Goal: Contribute content: Contribute content

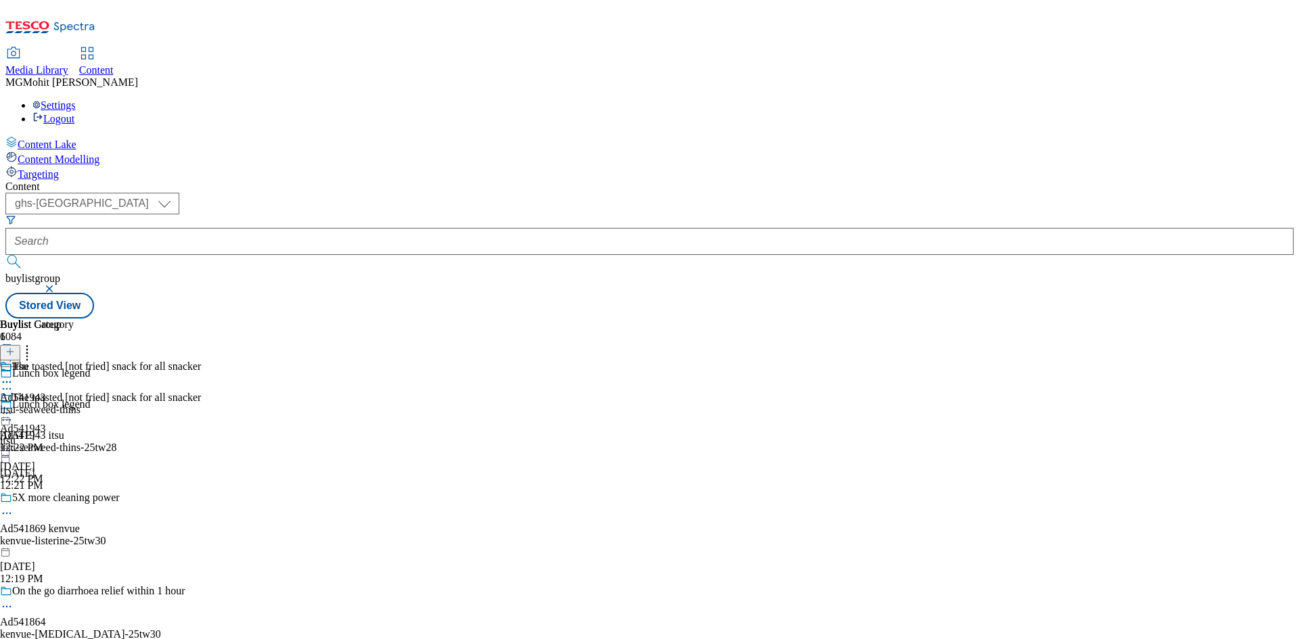
select select "ghs-[GEOGRAPHIC_DATA]"
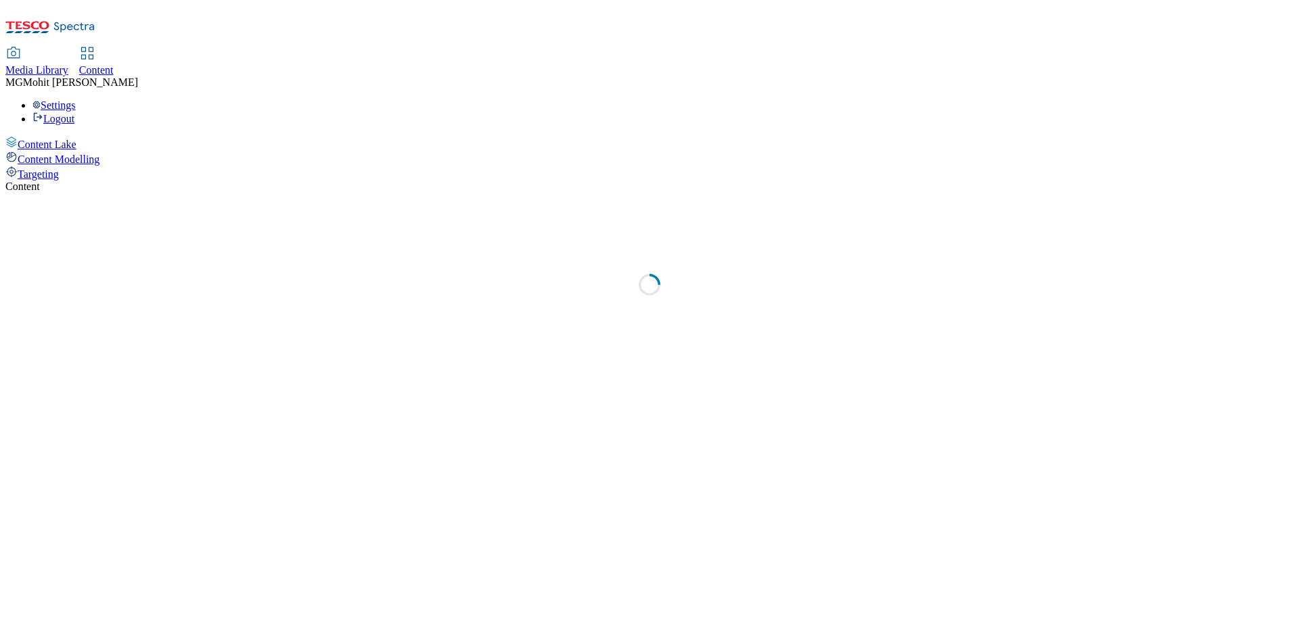
select select "ghs-[GEOGRAPHIC_DATA]"
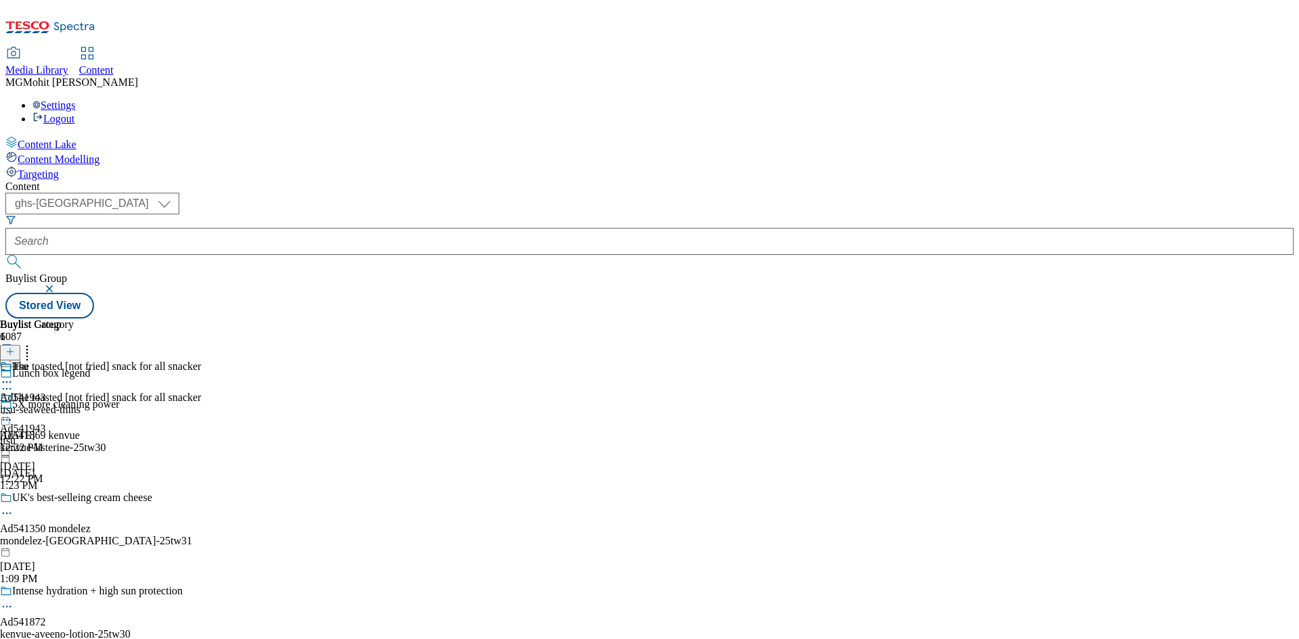
click at [201, 428] on div "The toasted [not fried] snack for all snacker Ad541943 itsu [DATE] 12:22 PM" at bounding box center [100, 438] width 201 height 93
click at [15, 354] on icon at bounding box center [9, 358] width 9 height 9
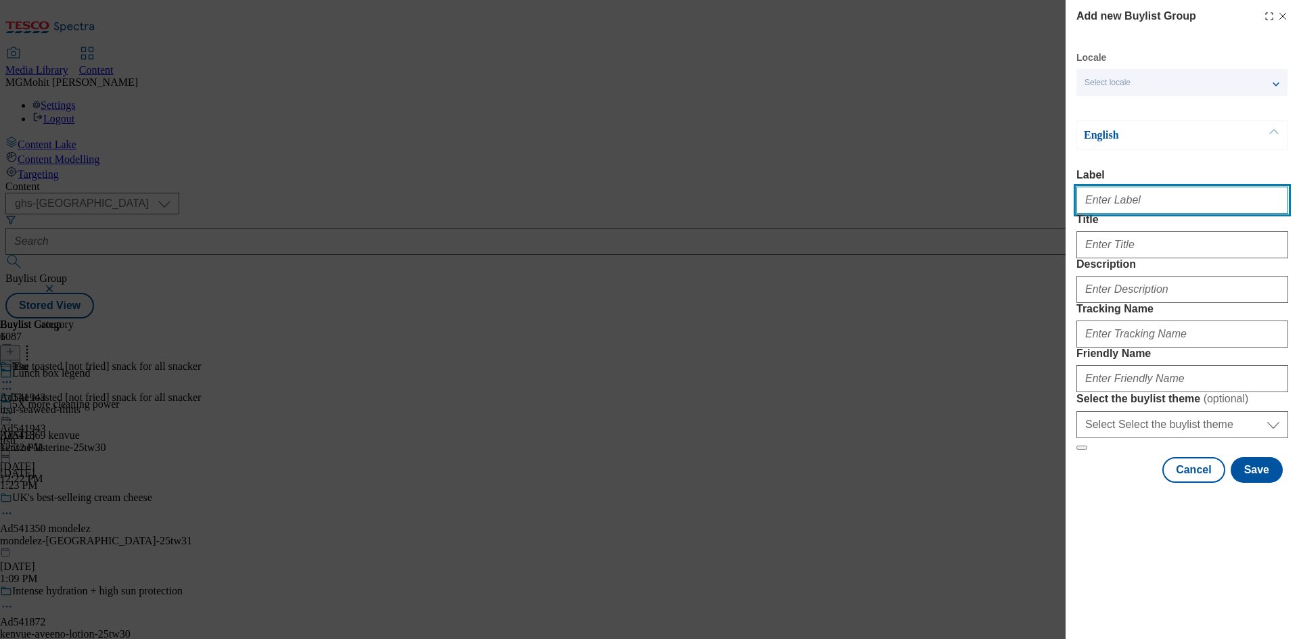
click at [1169, 206] on input "Label" at bounding box center [1183, 200] width 212 height 27
paste input "Ad541859 pepsico"
type input "Ad541859 pepsico"
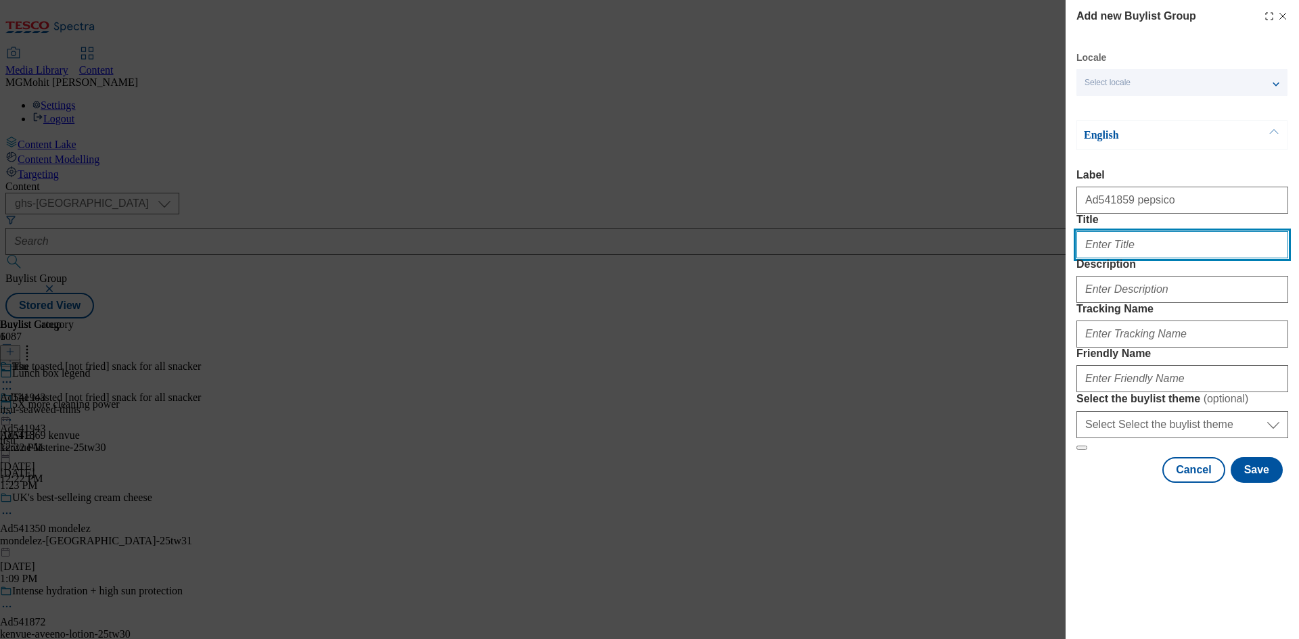
paste input "Epic taste born in the USA"
type input "Epic taste born in the USA"
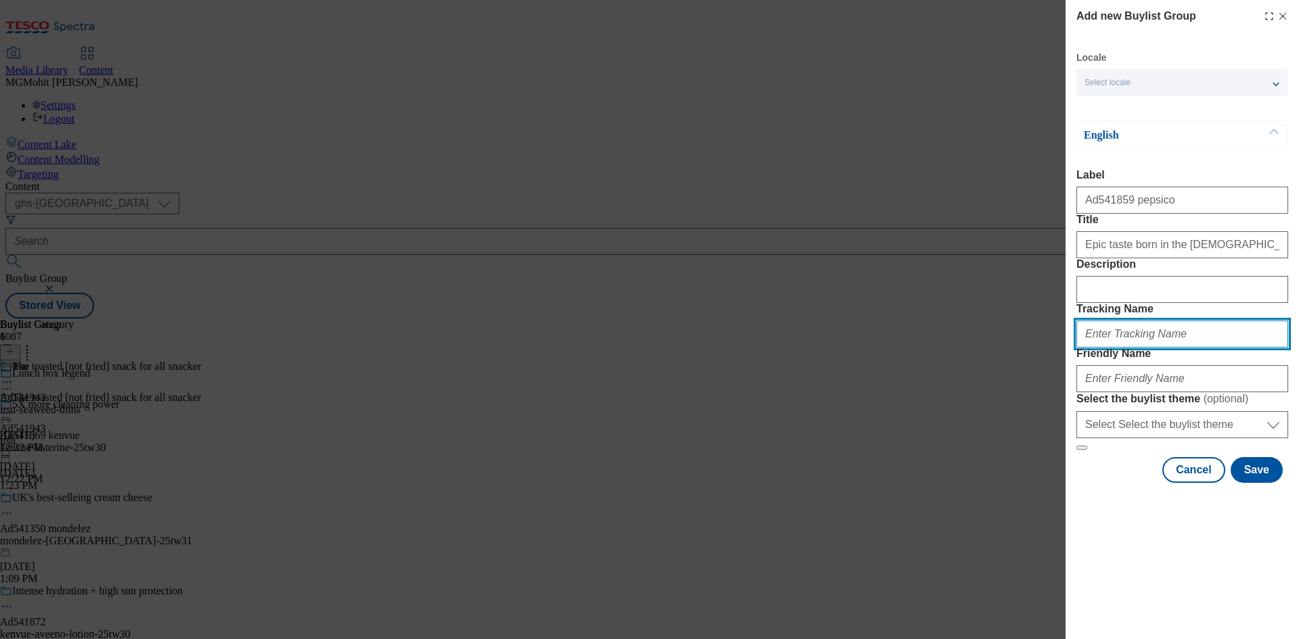
paste input "DH_AD541859"
type input "DH_AD541859"
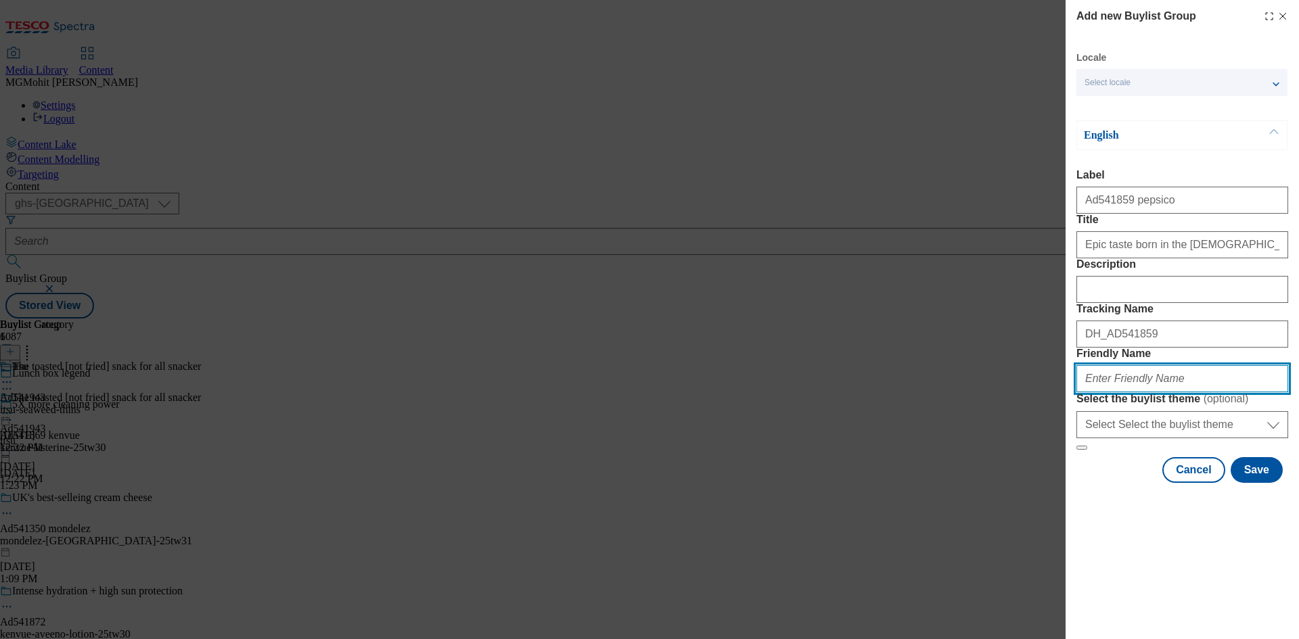
paste input "pepsico-cheetos-25wt29"
type input "pepsico-cheetos-25wt29"
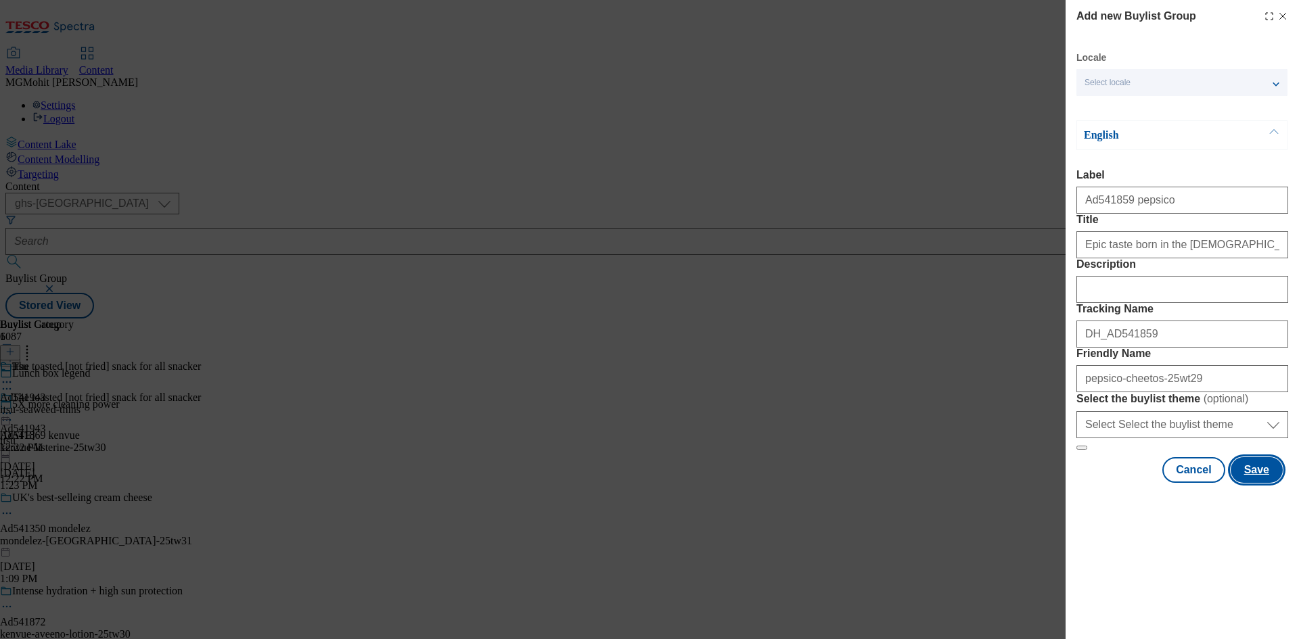
click at [1252, 483] on button "Save" at bounding box center [1257, 470] width 52 height 26
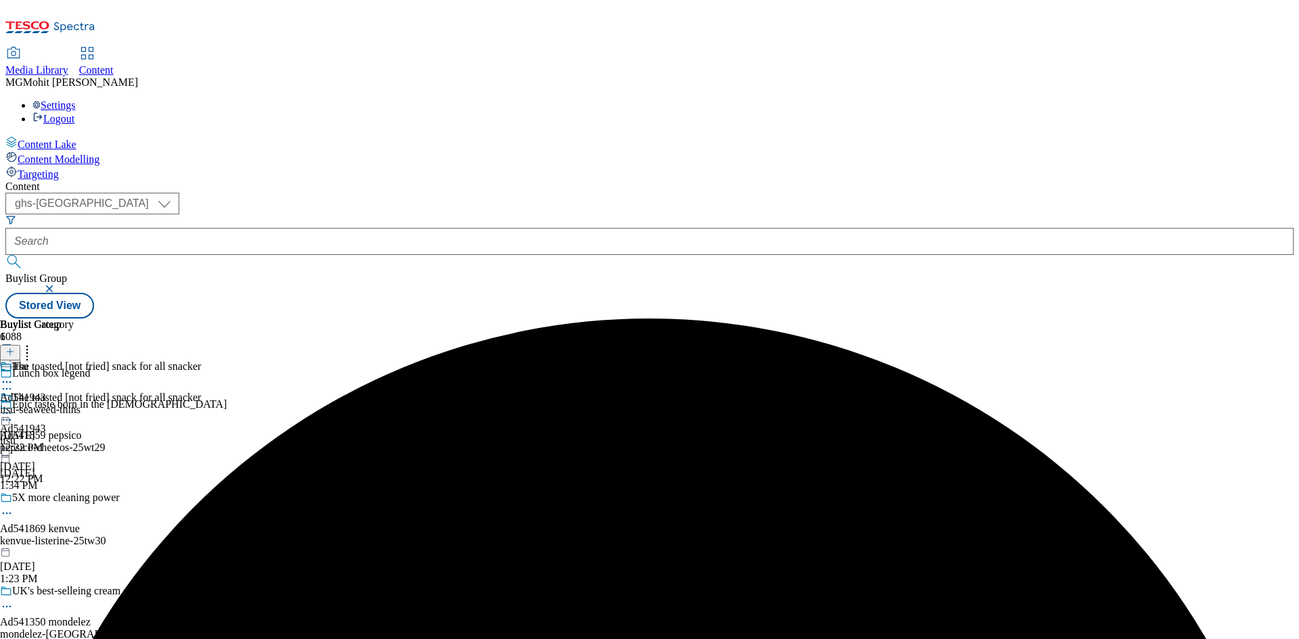
click at [201, 408] on div "The toasted [not fried] snack for all snacker Ad541943 itsu Aug 29, 2025 12:22 …" at bounding box center [100, 438] width 201 height 93
click at [234, 442] on div "pepsico-cheetos-25wt29" at bounding box center [117, 448] width 234 height 12
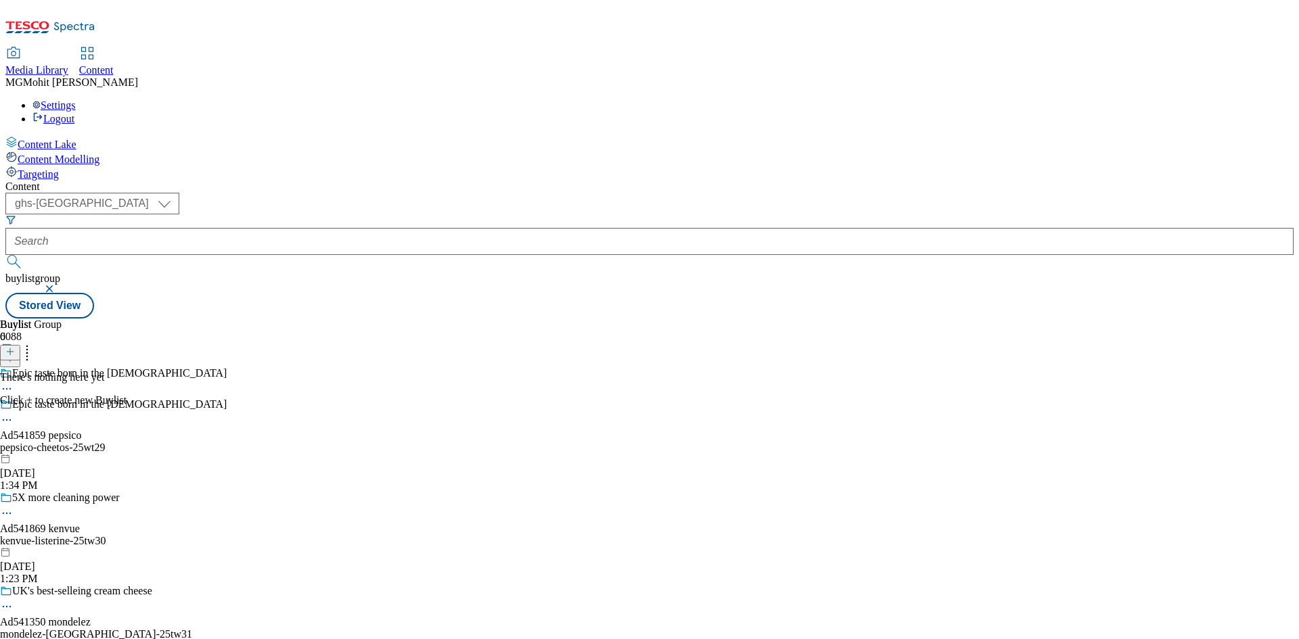
click at [15, 347] on icon at bounding box center [9, 351] width 9 height 9
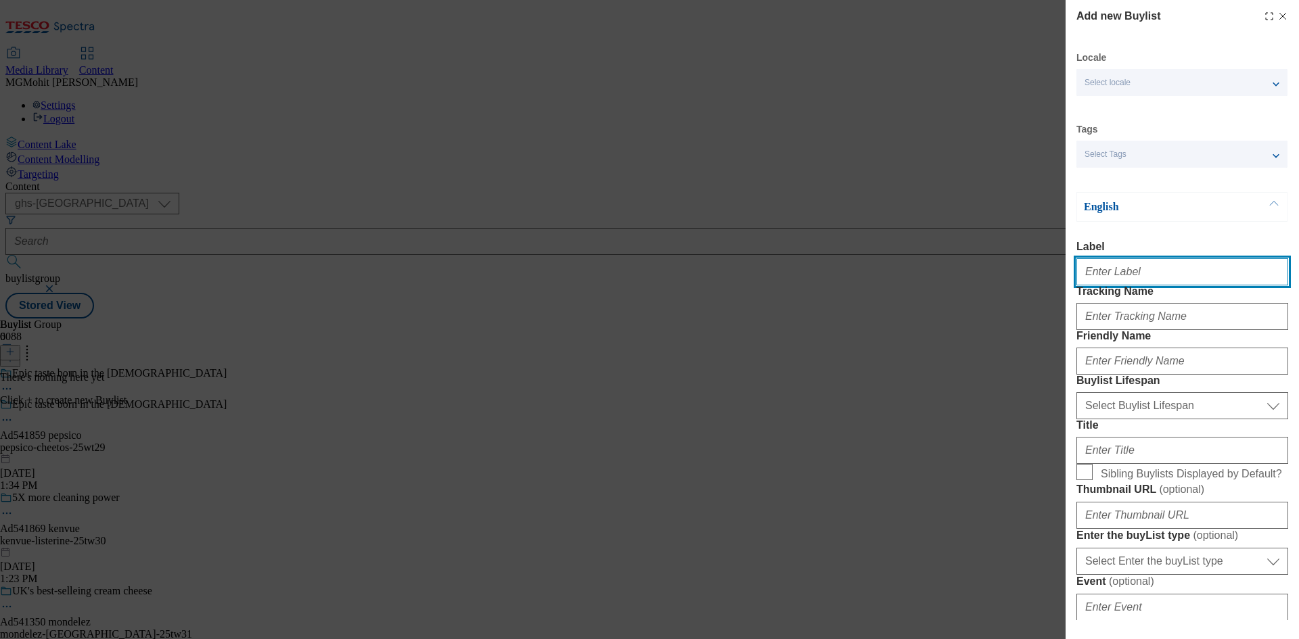
click at [1105, 273] on input "Label" at bounding box center [1183, 271] width 212 height 27
paste input "Ad541859"
type input "Ad541859"
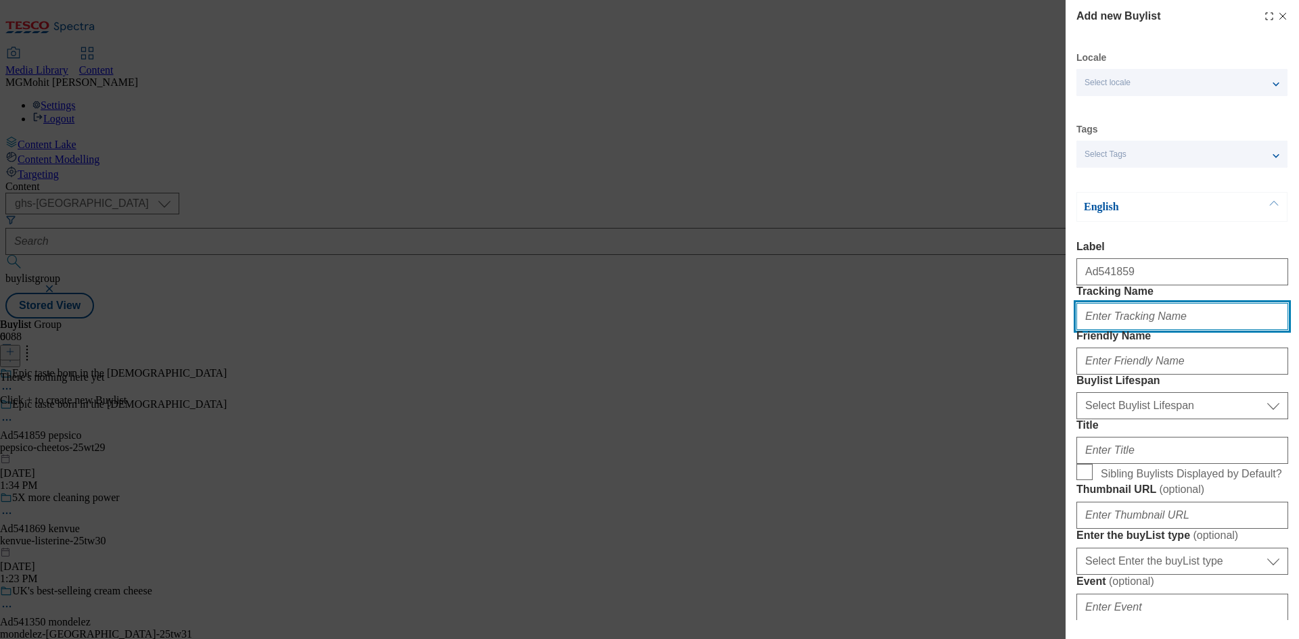
paste input "DH_AD541859"
type input "DH_AD541859"
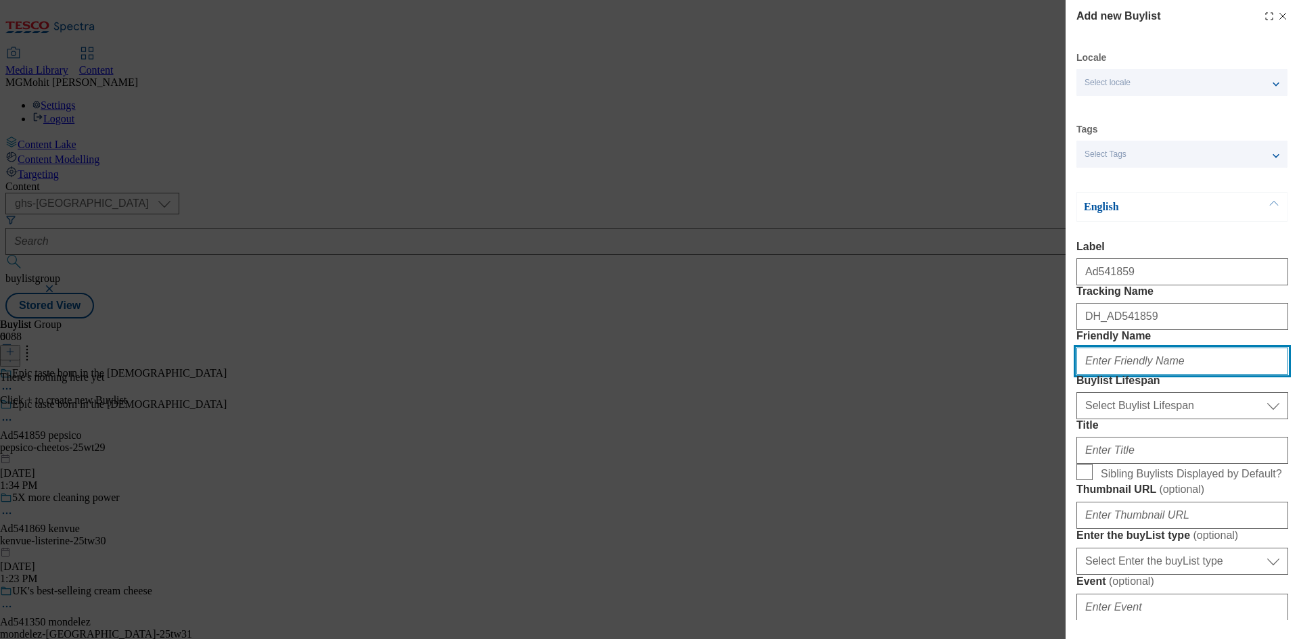
paste input "pepsico"
type input "pepsico"
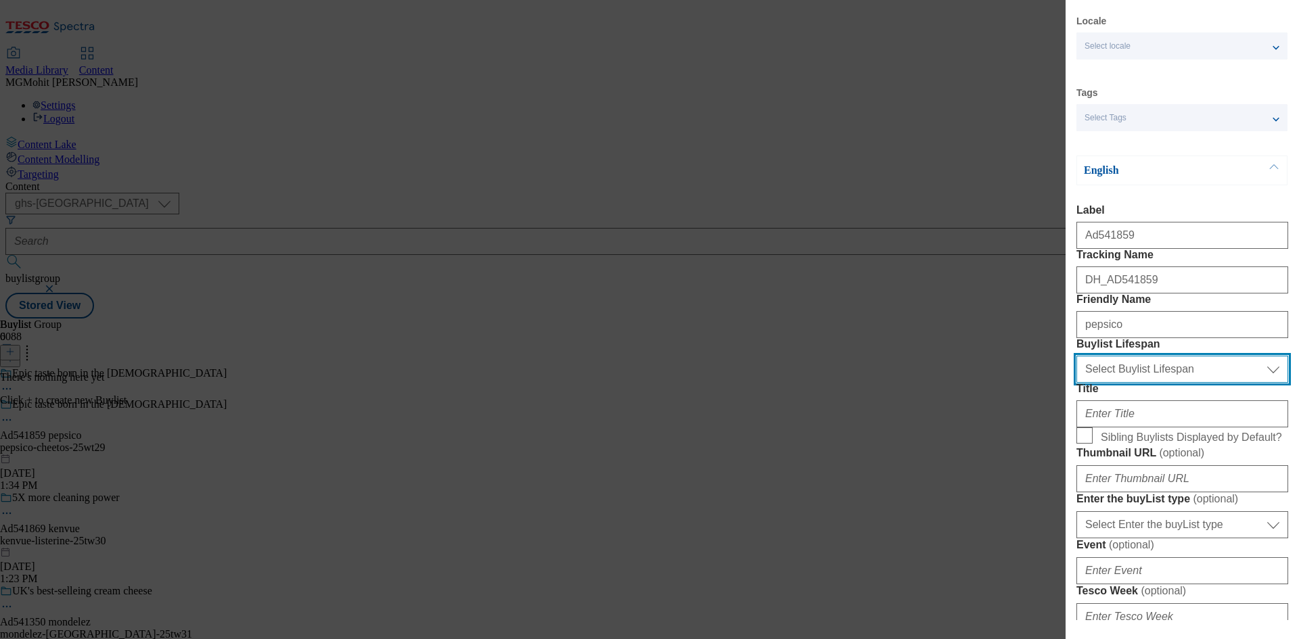
scroll to position [68, 0]
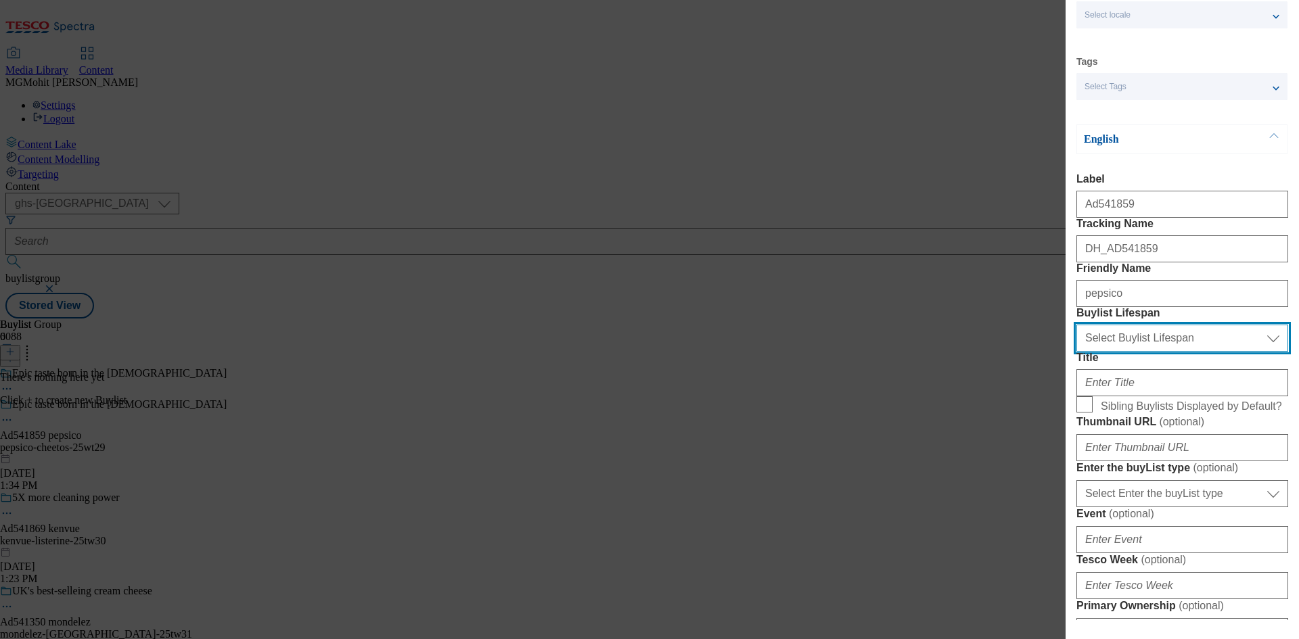
click at [1113, 352] on select "Select Buylist Lifespan evergreen seasonal tactical" at bounding box center [1183, 338] width 212 height 27
select select "tactical"
click at [1077, 352] on select "Select Buylist Lifespan evergreen seasonal tactical" at bounding box center [1183, 338] width 212 height 27
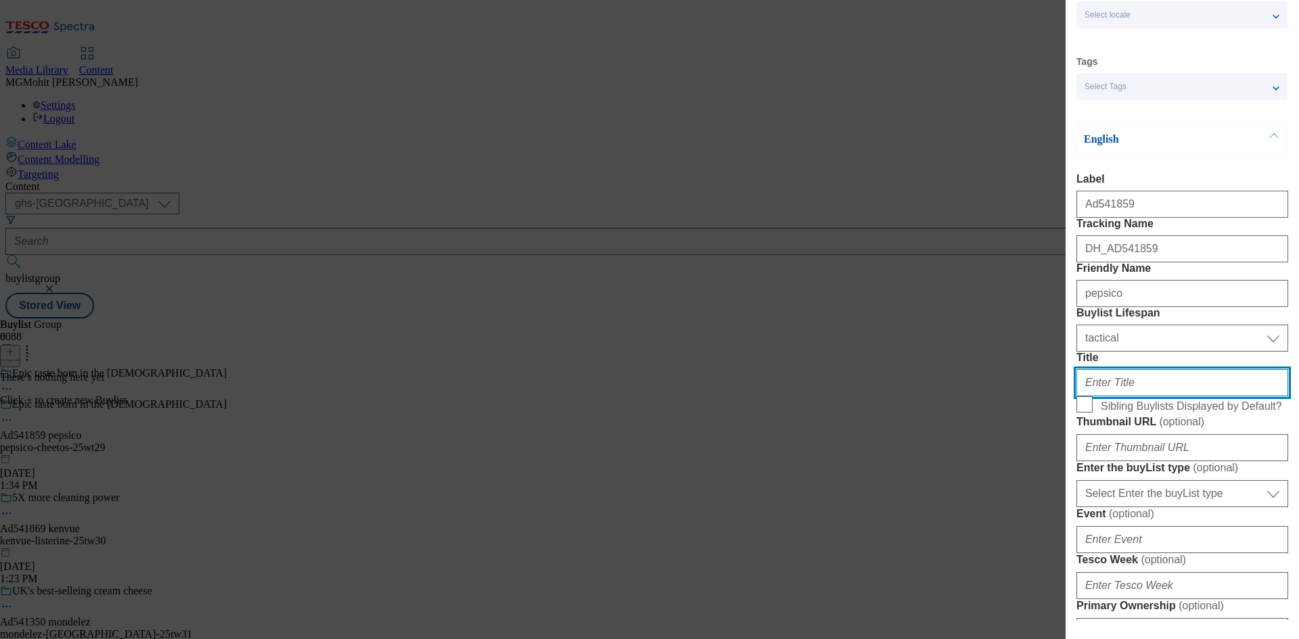
click at [1104, 397] on input "Title" at bounding box center [1183, 382] width 212 height 27
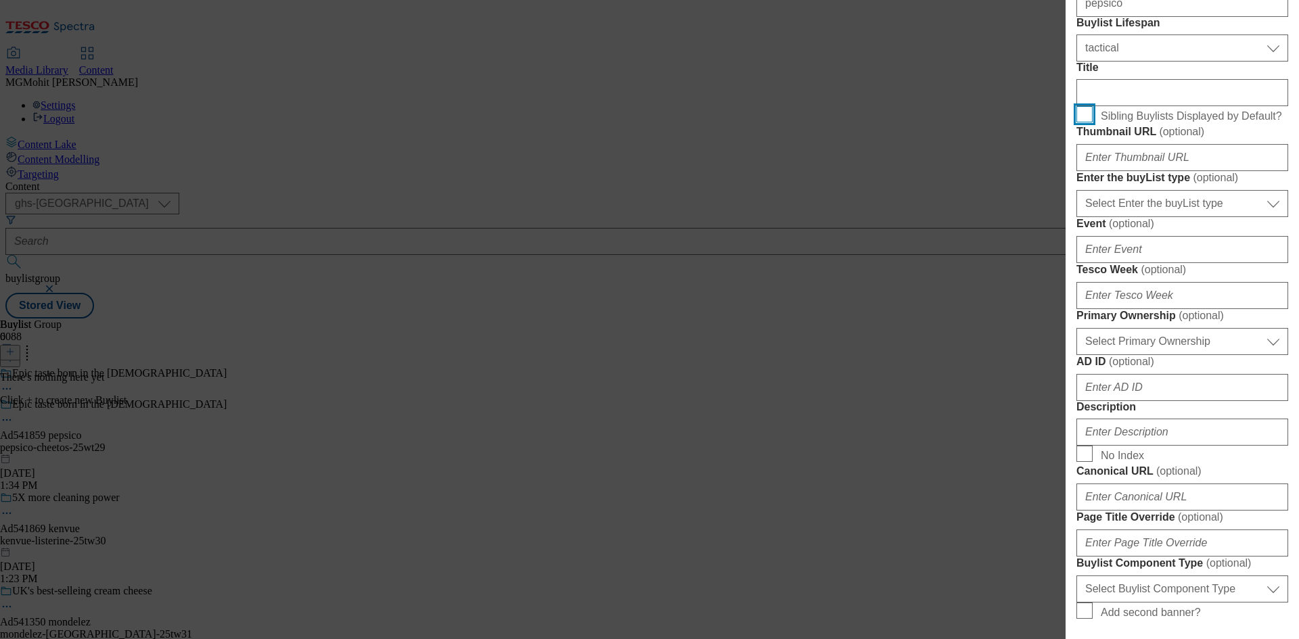
scroll to position [406, 0]
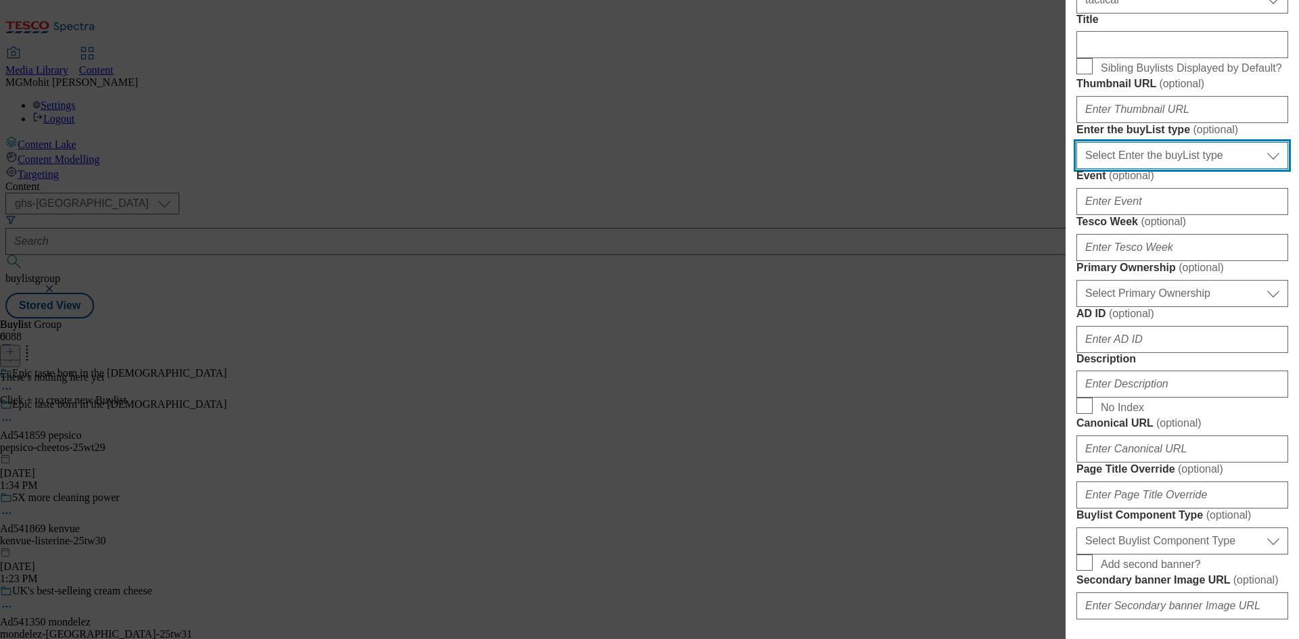
click at [1155, 169] on select "Select Enter the buyList type event supplier funded long term >4 weeks supplier…" at bounding box center [1183, 155] width 212 height 27
select select "supplier funded short term 1-3 weeks"
click at [1077, 169] on select "Select Enter the buyList type event supplier funded long term >4 weeks supplier…" at bounding box center [1183, 155] width 212 height 27
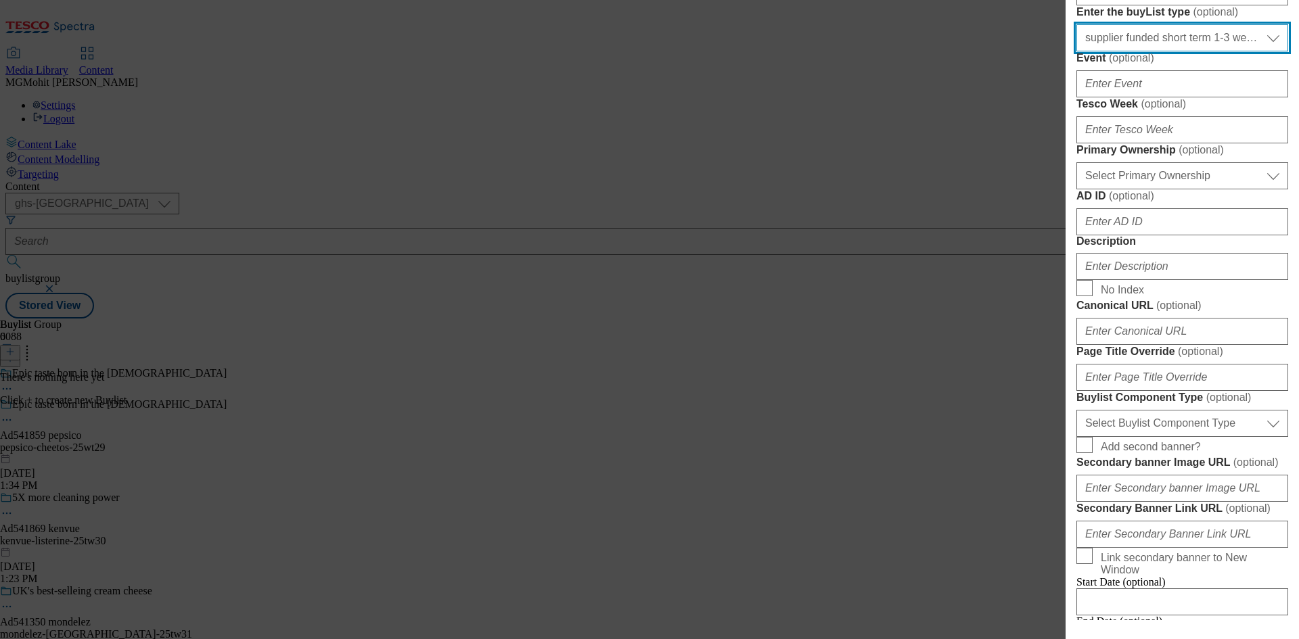
scroll to position [541, 0]
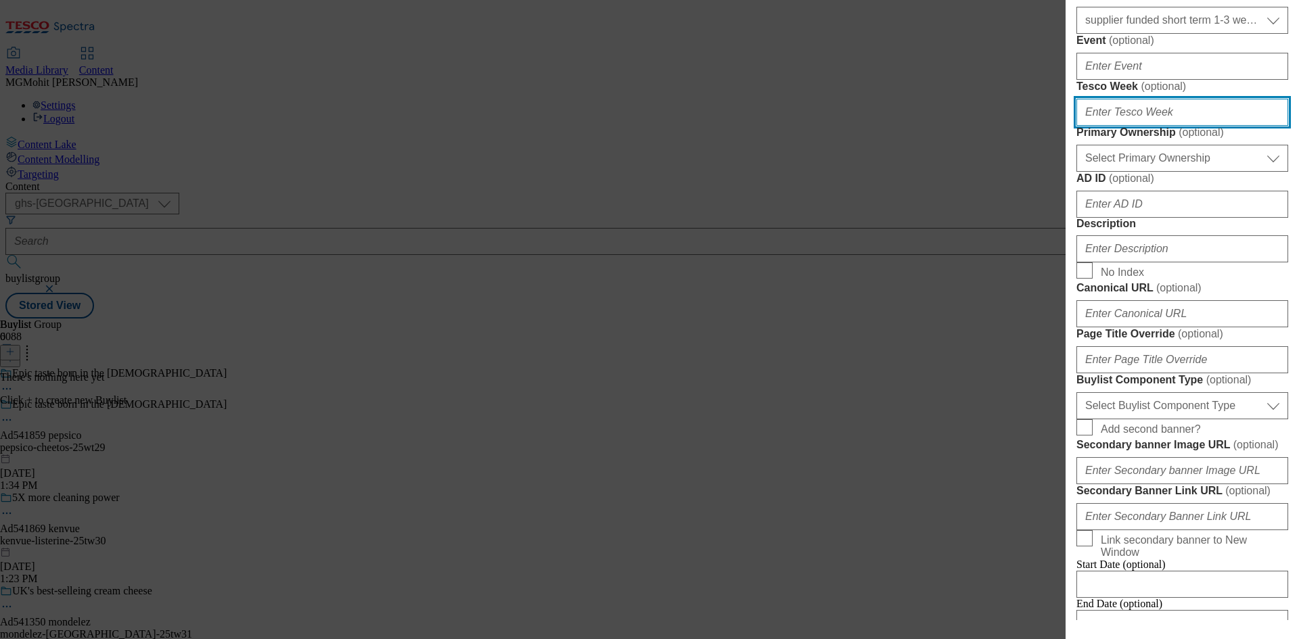
click at [1137, 126] on input "Tesco Week ( optional )" at bounding box center [1183, 112] width 212 height 27
type input "29"
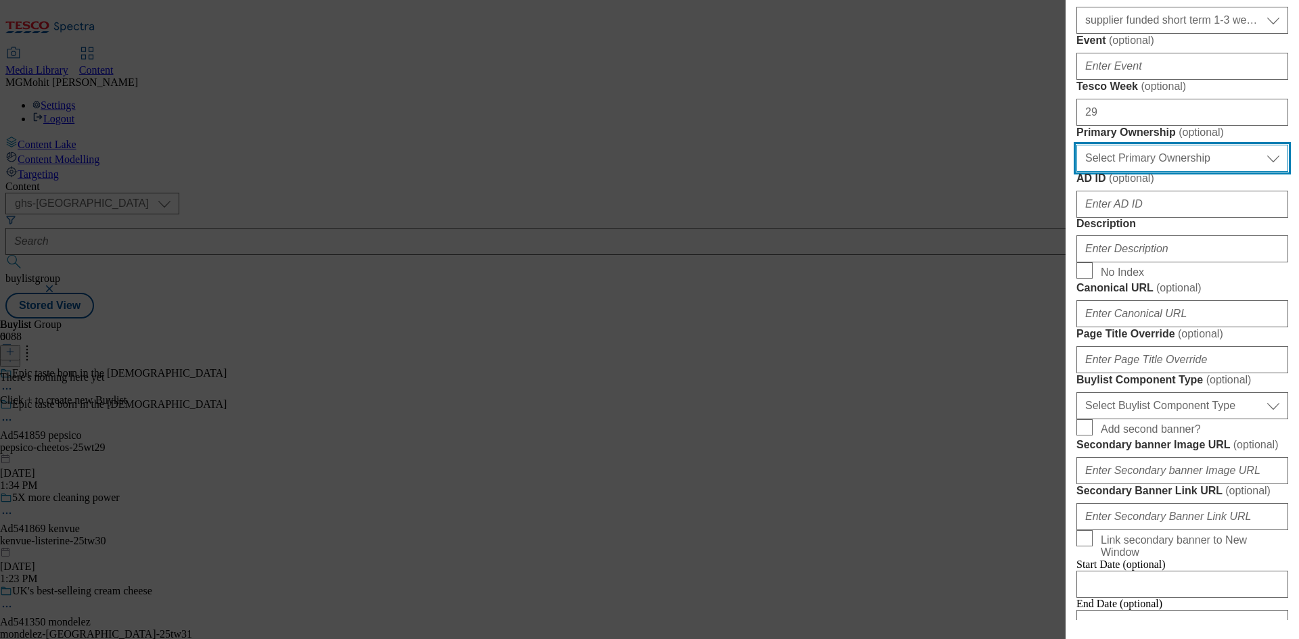
drag, startPoint x: 1196, startPoint y: 387, endPoint x: 1165, endPoint y: 395, distance: 31.5
click at [1196, 172] on select "Select Primary Ownership tesco dunnhumby" at bounding box center [1183, 158] width 212 height 27
select select "dunnhumby"
click at [1077, 172] on select "Select Primary Ownership tesco dunnhumby" at bounding box center [1183, 158] width 212 height 27
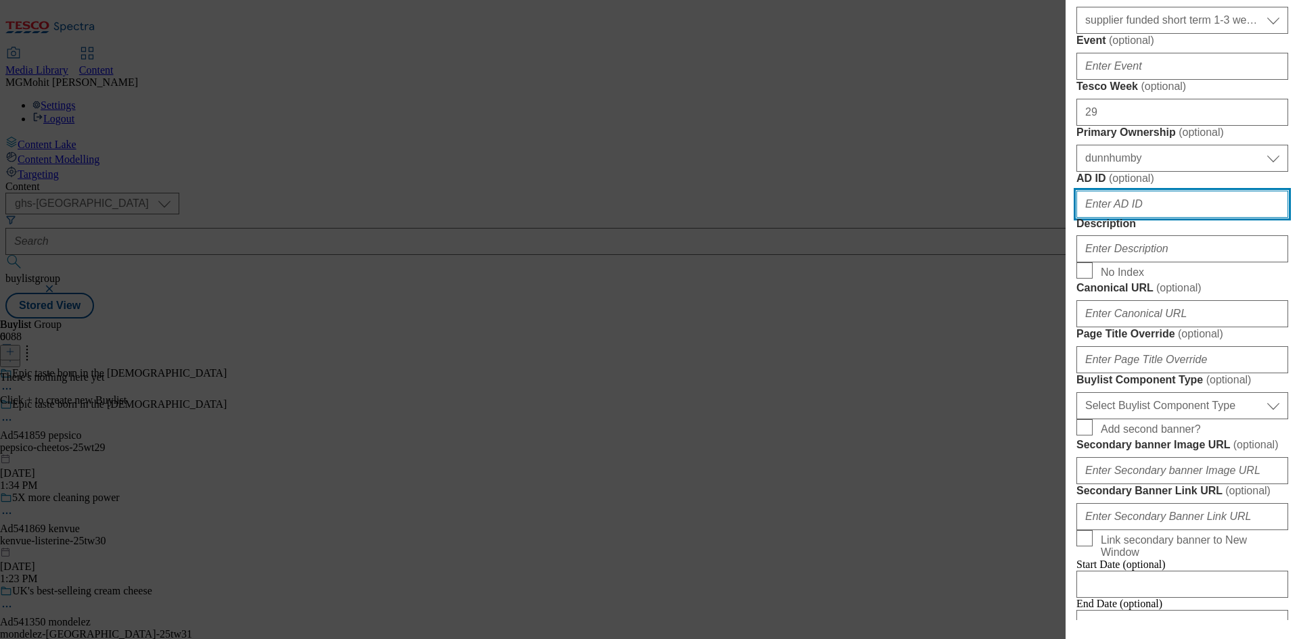
click at [1118, 218] on input "AD ID ( optional )" at bounding box center [1183, 204] width 212 height 27
paste input "541859"
type input "541859"
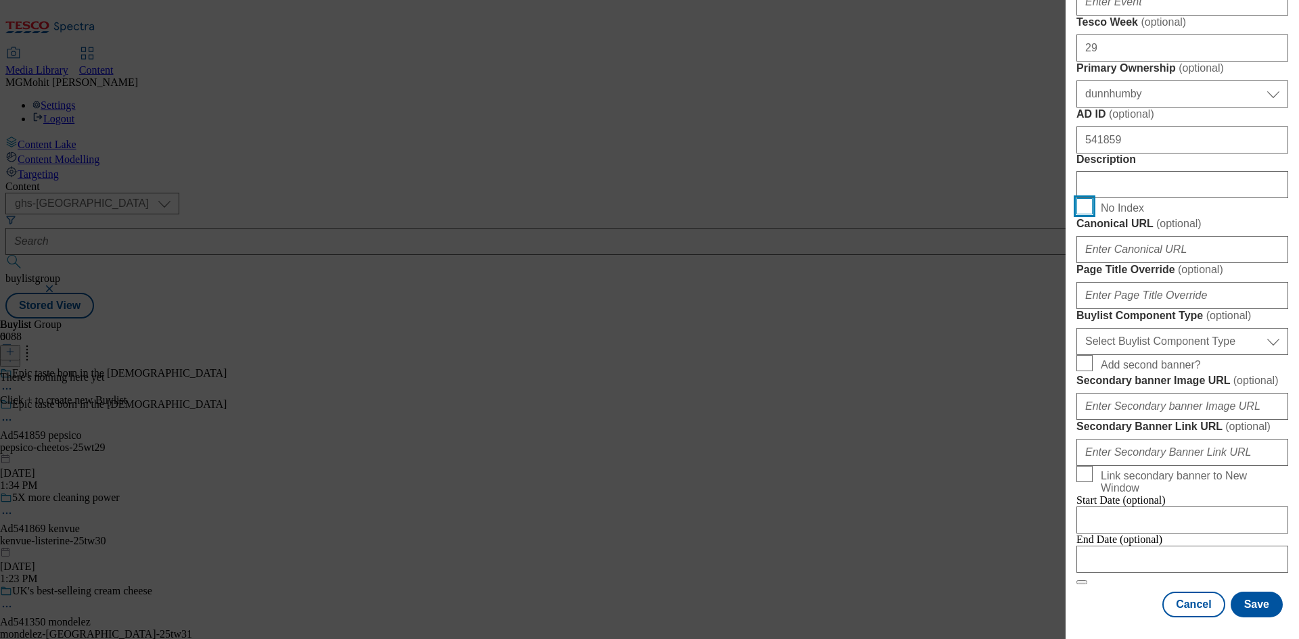
scroll to position [880, 0]
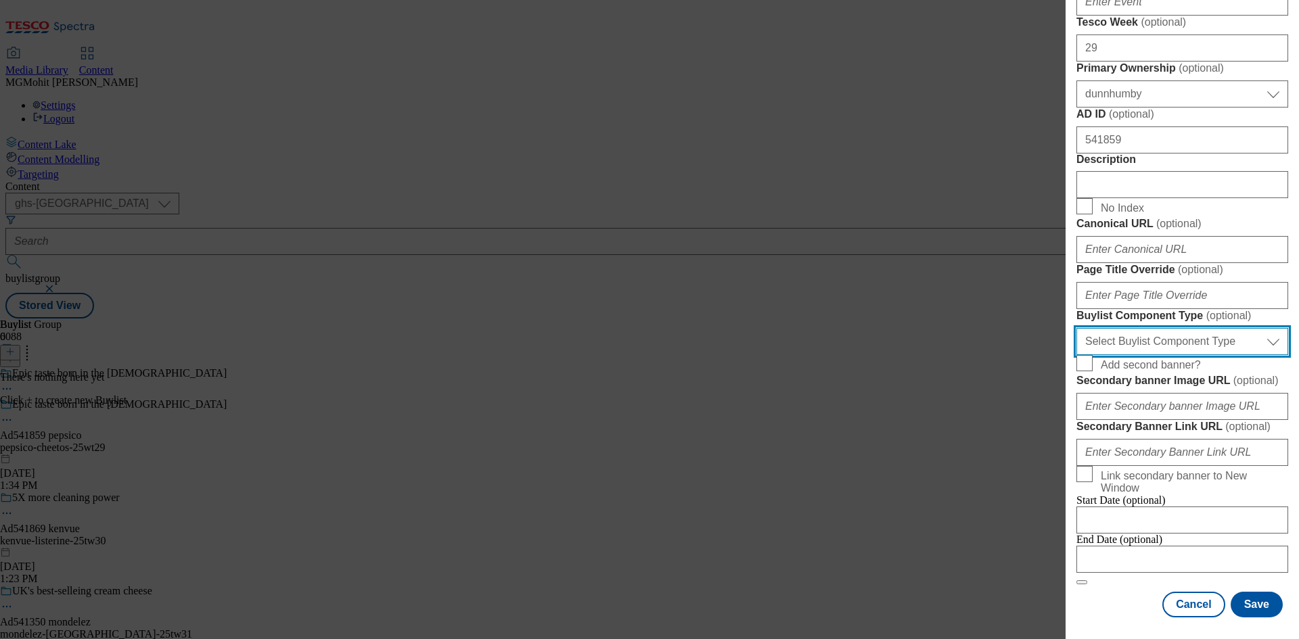
click at [1144, 355] on select "Select Buylist Component Type Banner Competition Header Meal" at bounding box center [1183, 341] width 212 height 27
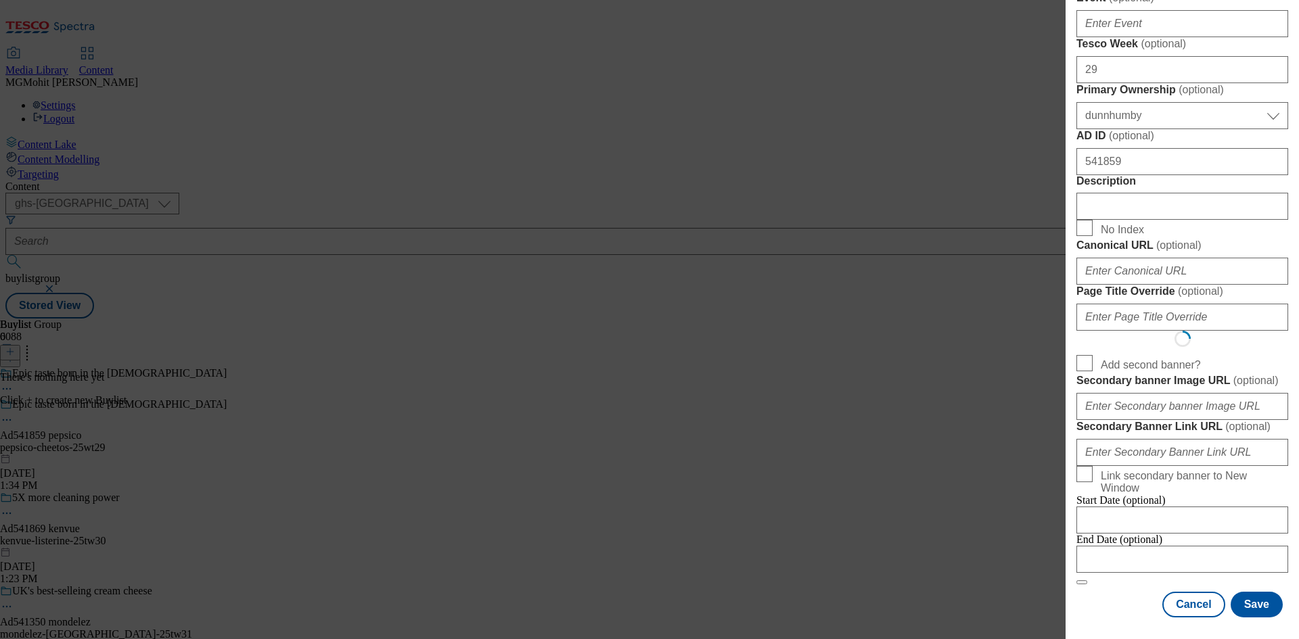
scroll to position [0, 0]
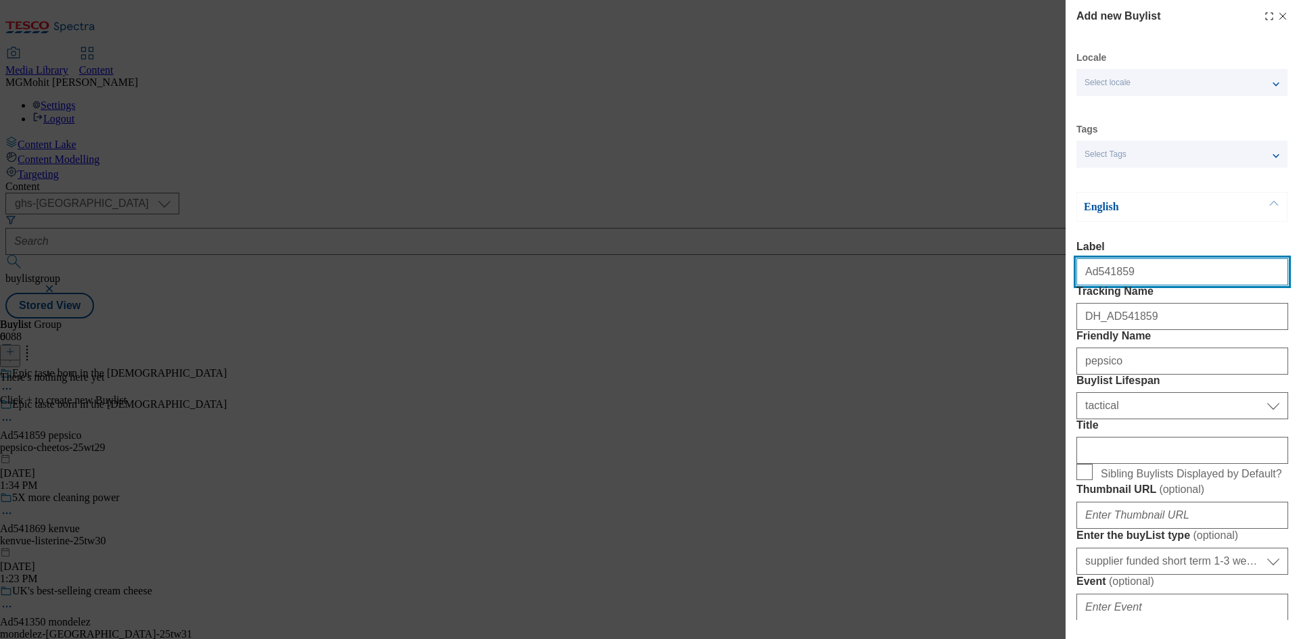
select select "Banner"
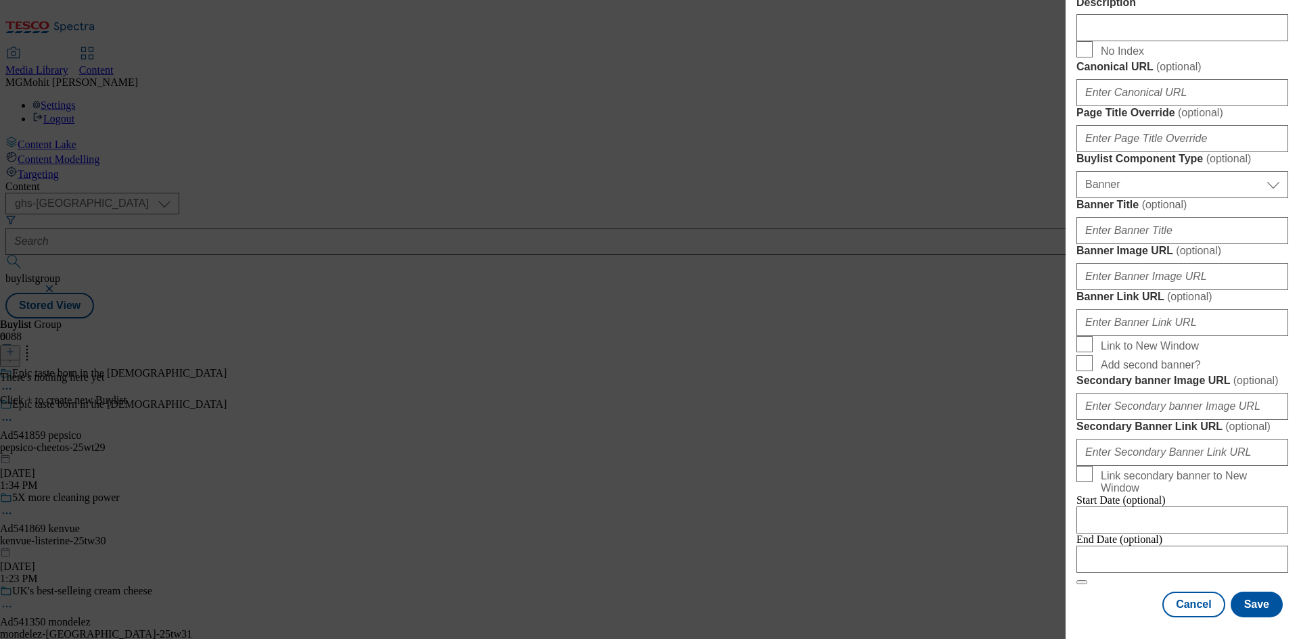
scroll to position [1341, 0]
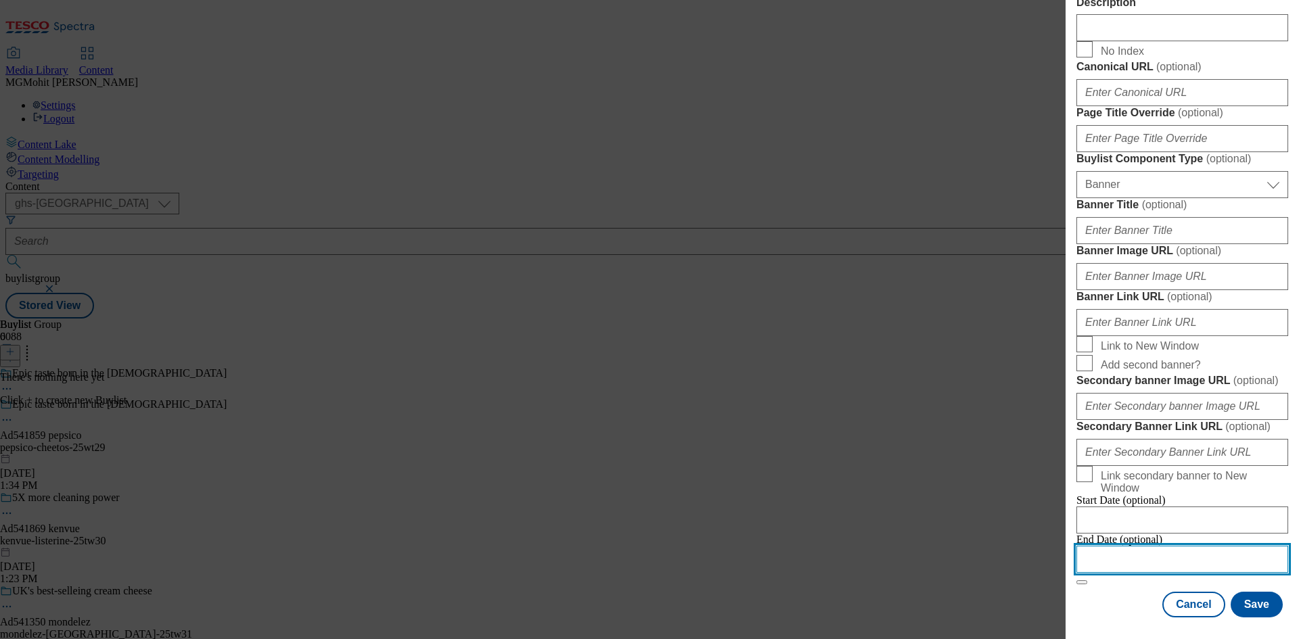
click at [1121, 546] on input "Modal" at bounding box center [1183, 559] width 212 height 27
select select "2025"
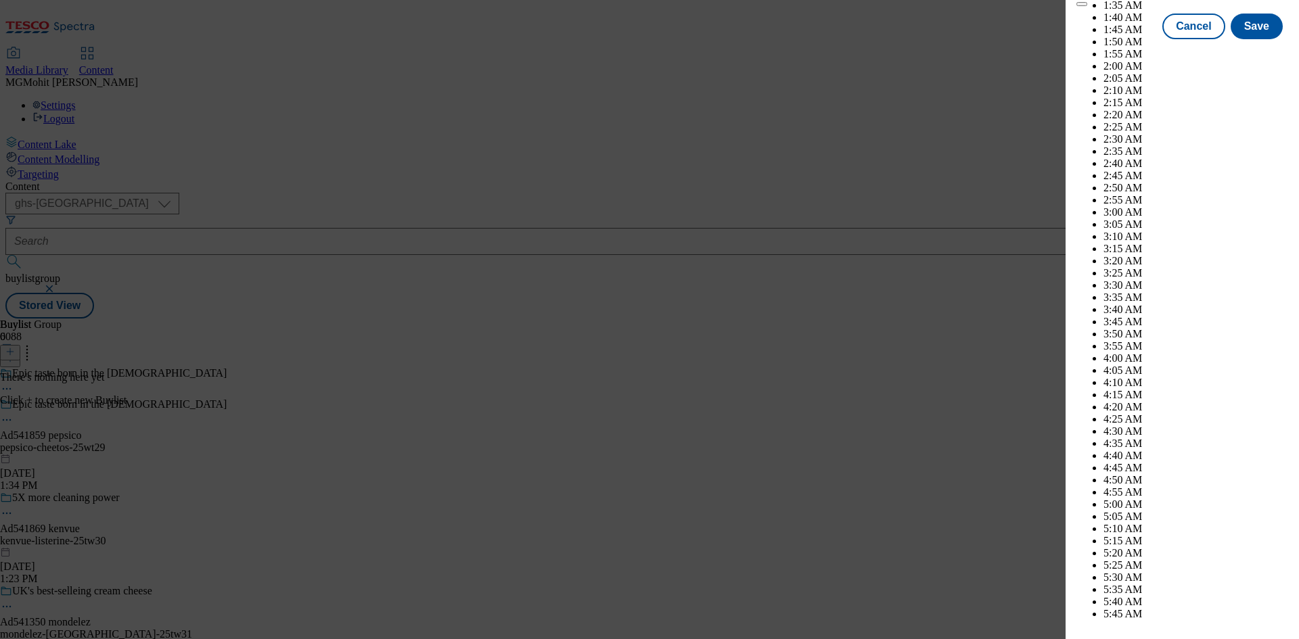
scroll to position [4069, 0]
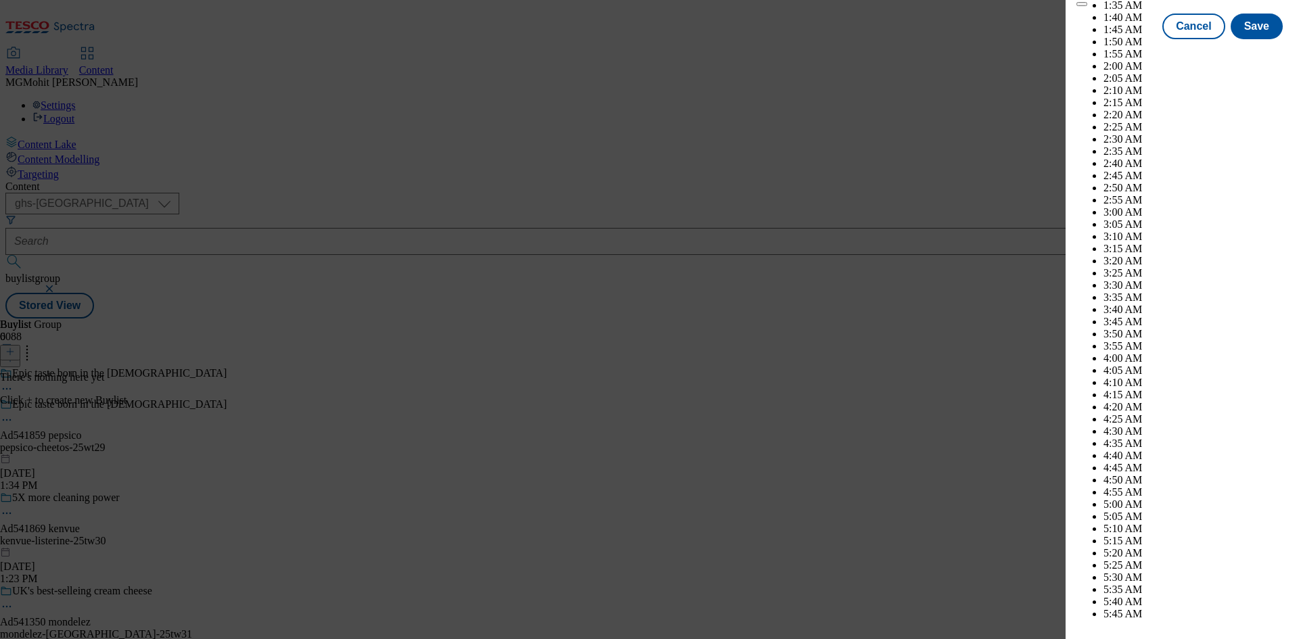
select select "December"
click at [1246, 51] on button "Save" at bounding box center [1257, 39] width 52 height 26
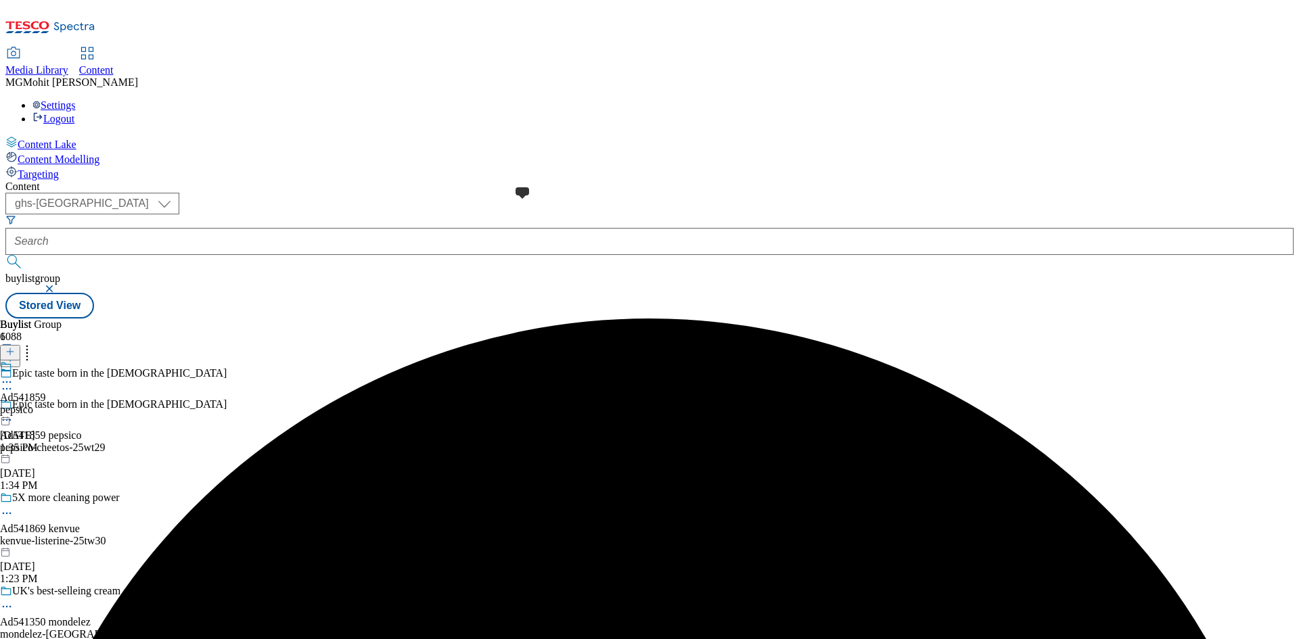
click at [46, 361] on div "Ad541859 pepsico Aug 29, 2025 1:35 PM" at bounding box center [23, 407] width 46 height 93
drag, startPoint x: 828, startPoint y: 240, endPoint x: 840, endPoint y: 225, distance: 18.7
click at [169, 371] on div "There's nothing here yet Click + to create new Buylist Category" at bounding box center [84, 388] width 169 height 35
click at [14, 352] on line at bounding box center [10, 352] width 7 height 0
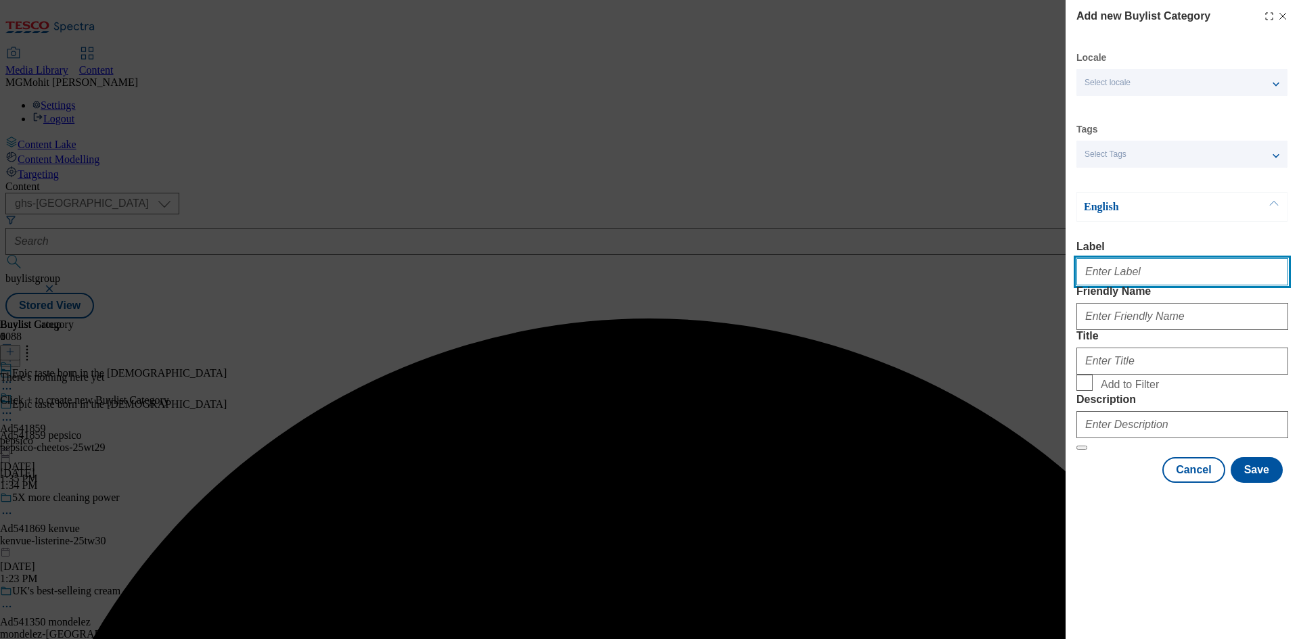
click at [1109, 274] on input "Label" at bounding box center [1183, 271] width 212 height 27
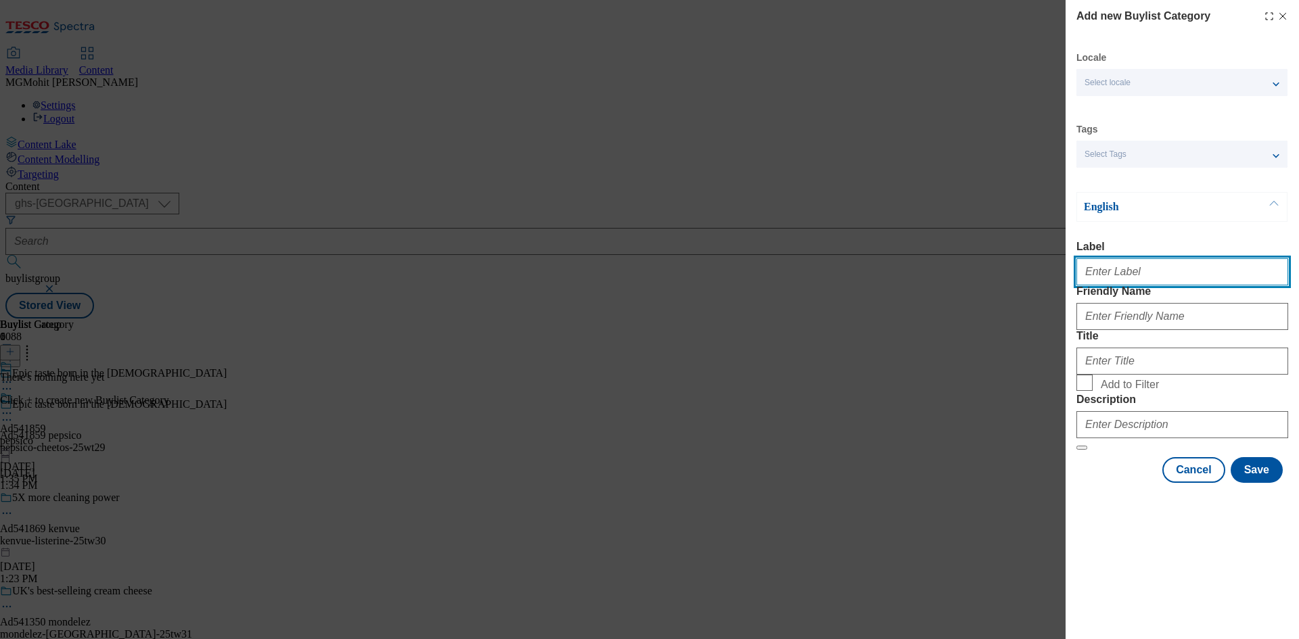
paste input "Ad541859"
type input "Ad541859"
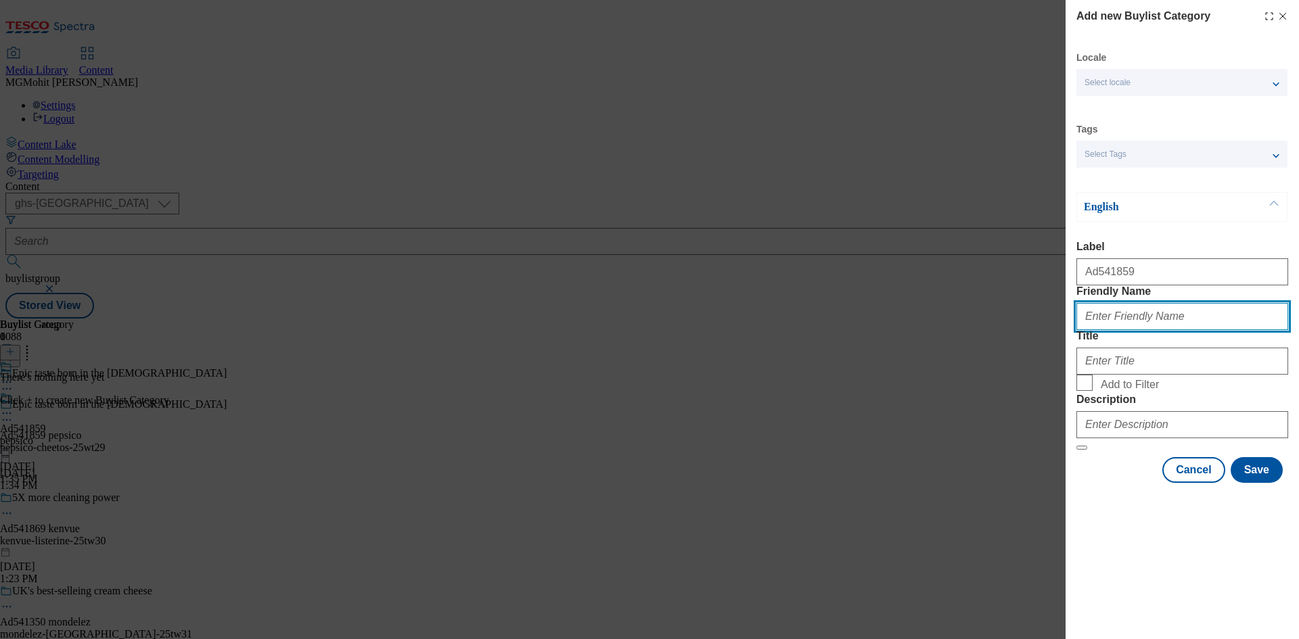
paste input "pepsico-cheetos"
type input "pepsico-cheetos"
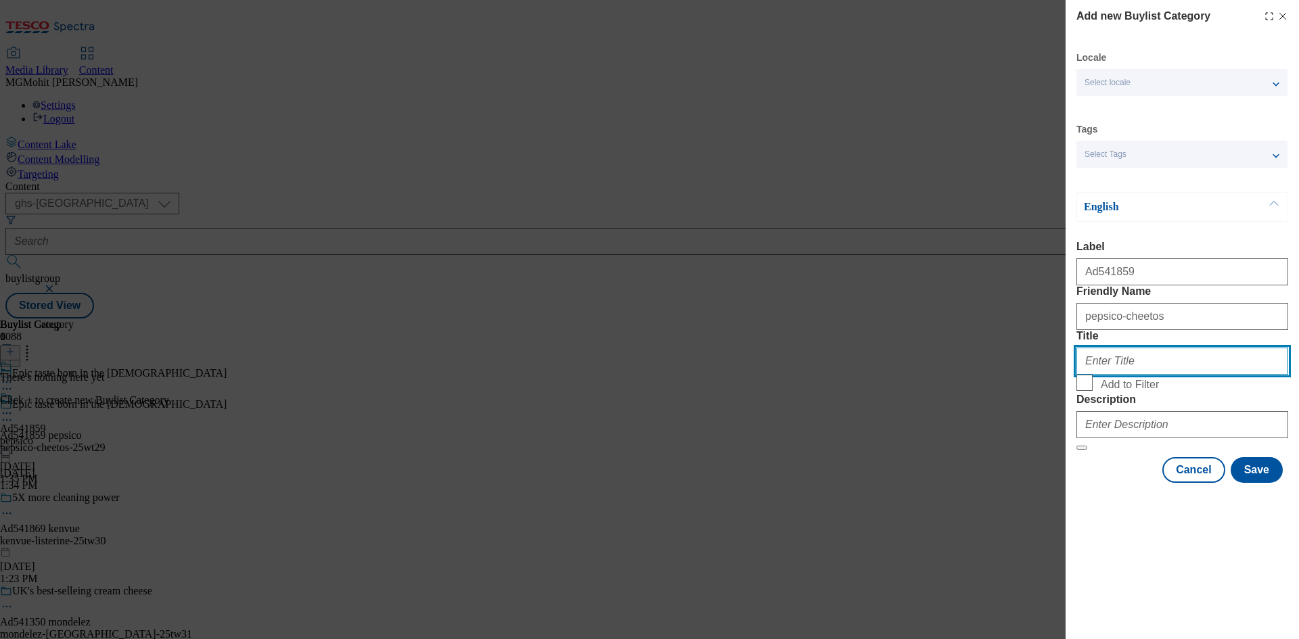
click at [1127, 375] on input "Title" at bounding box center [1183, 361] width 212 height 27
paste input "Pepsico"
type input "Pepsico"
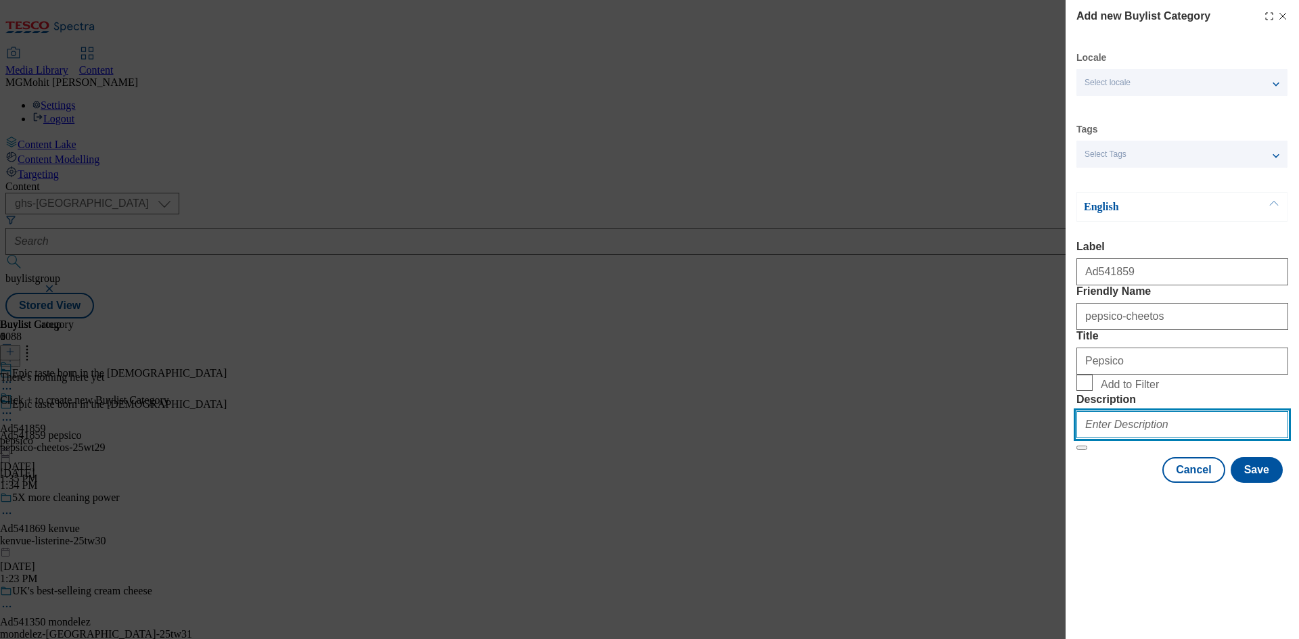
click at [1114, 438] on input "Description" at bounding box center [1183, 424] width 212 height 27
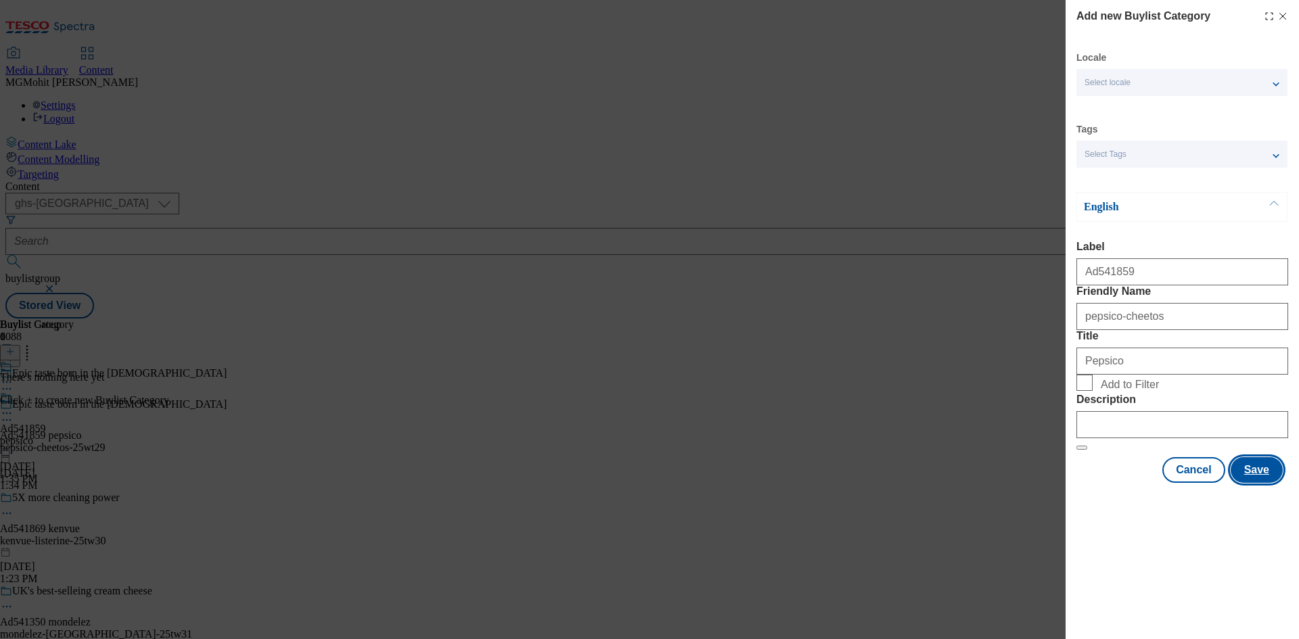
click at [1249, 483] on button "Save" at bounding box center [1257, 470] width 52 height 26
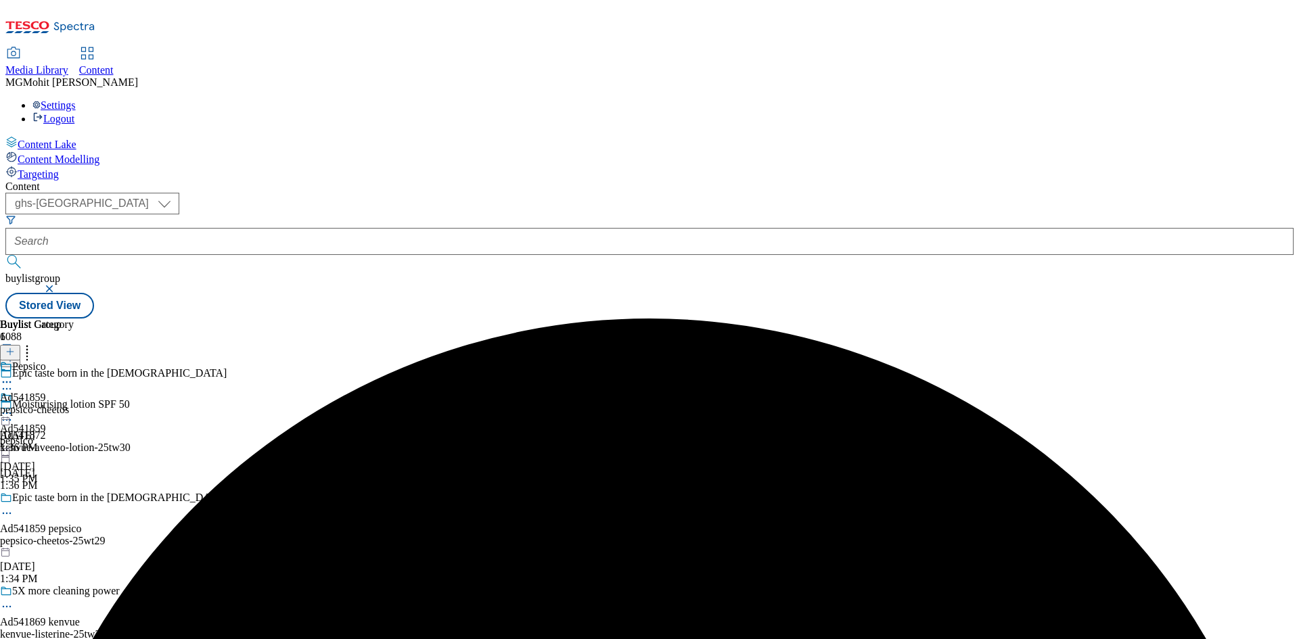
click at [74, 404] on div "pepsico-cheetos" at bounding box center [37, 410] width 74 height 12
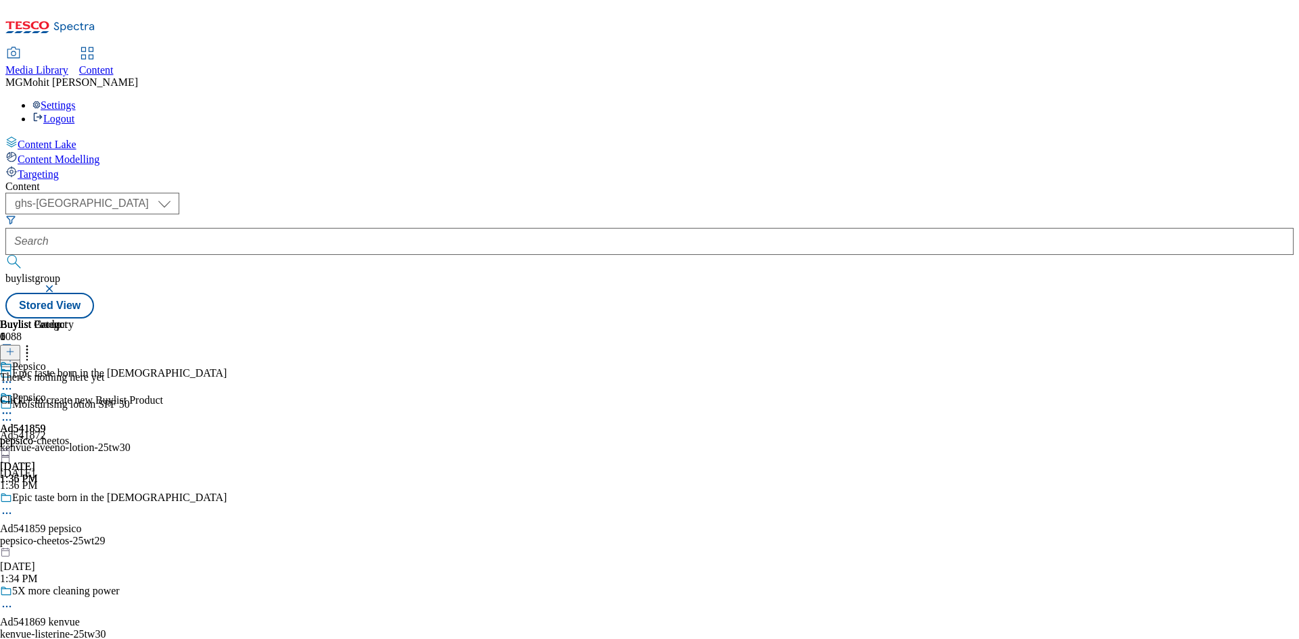
click at [15, 347] on icon at bounding box center [9, 351] width 9 height 9
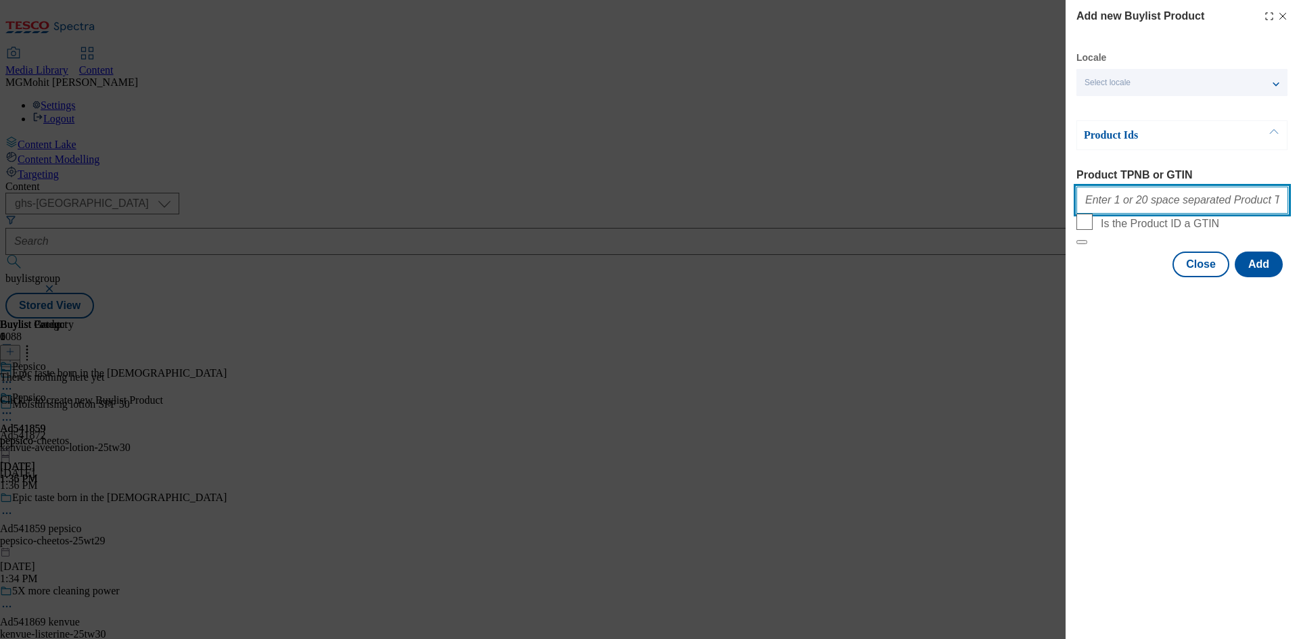
click at [1112, 195] on input "Product TPNB or GTIN" at bounding box center [1183, 200] width 212 height 27
paste input "96246611 96775930 93548790 93094685 92973"
click at [1261, 277] on button "Add" at bounding box center [1259, 265] width 48 height 26
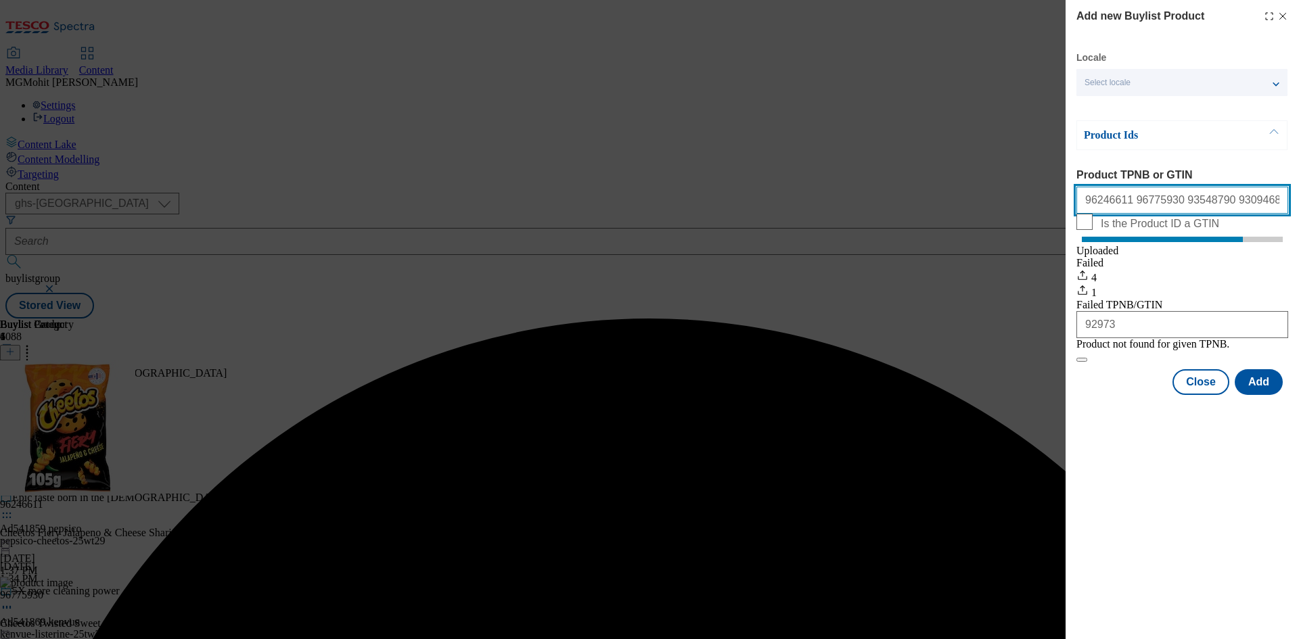
click at [1153, 204] on input "96246611 96775930 93548790 93094685 92973" at bounding box center [1183, 200] width 212 height 27
paste input "171"
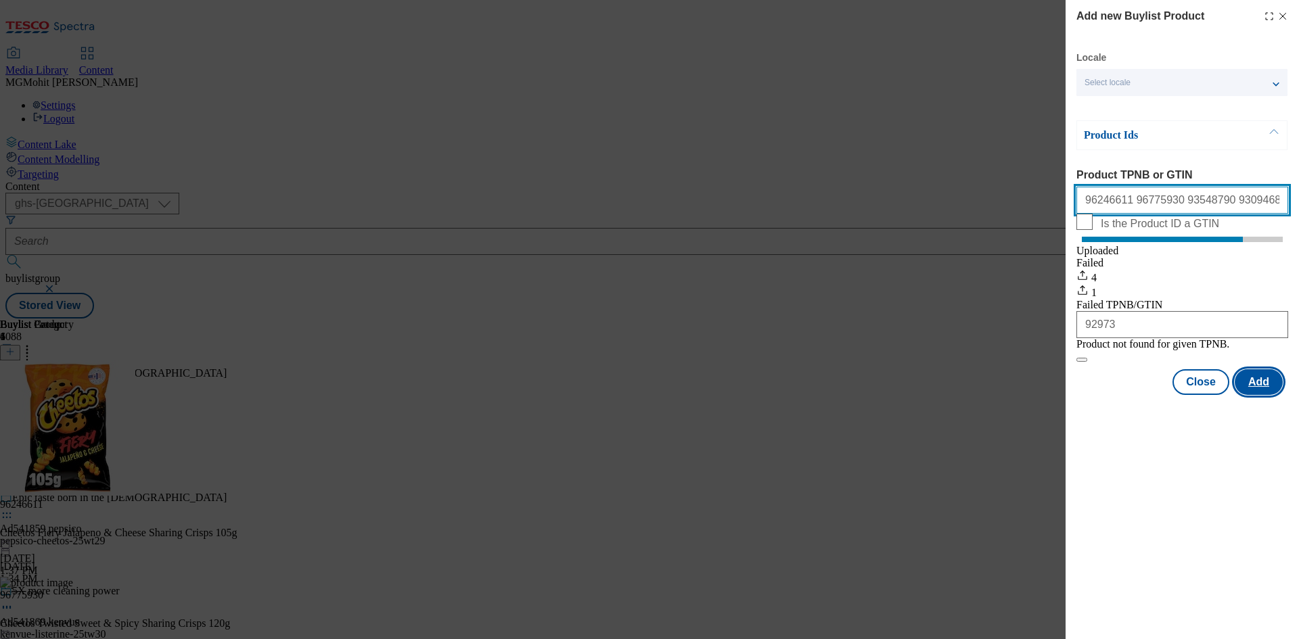
type input "96246611 96775930 93548790 93094685 92973171"
click at [1269, 395] on button "Add" at bounding box center [1259, 382] width 48 height 26
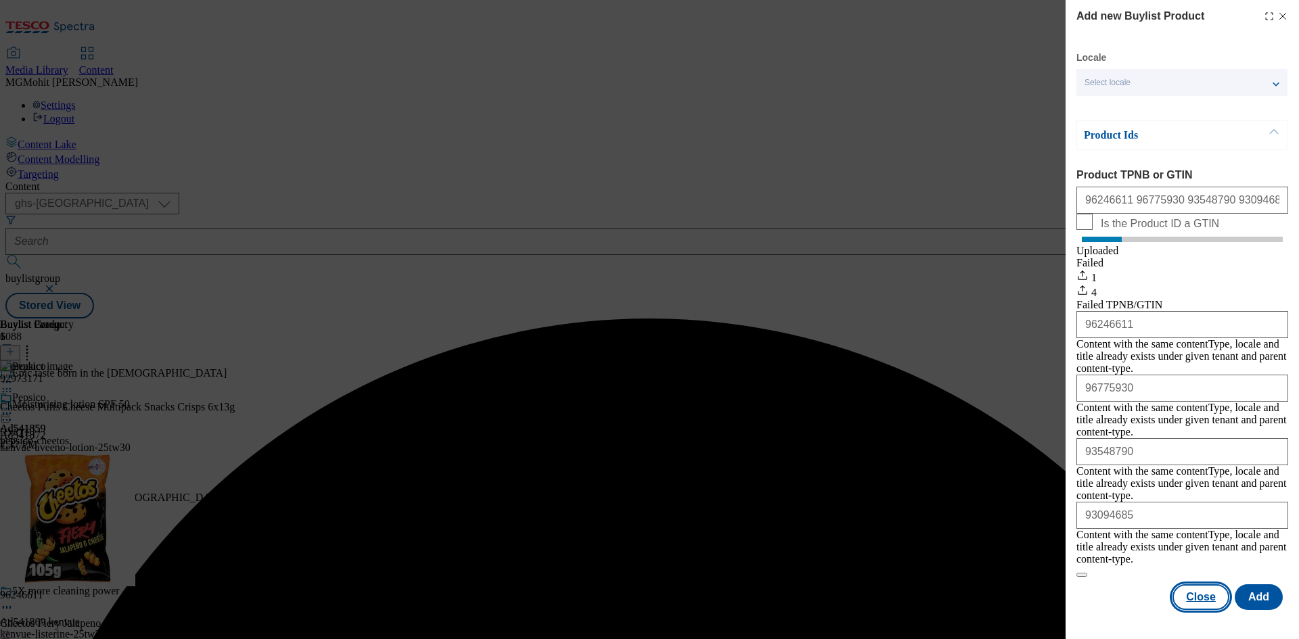
click at [1195, 585] on button "Close" at bounding box center [1201, 598] width 57 height 26
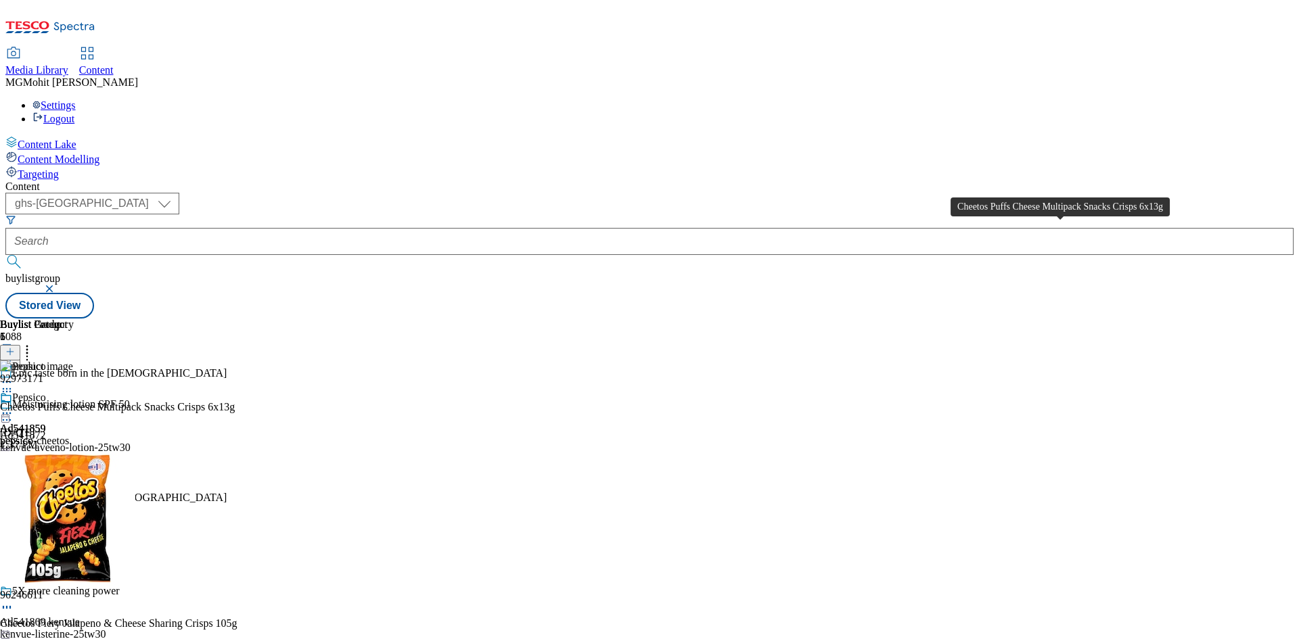
click at [235, 401] on div "Cheetos Puffs Cheese Multipack Snacks Crisps 6x13g" at bounding box center [117, 407] width 235 height 12
click at [14, 407] on icon at bounding box center [7, 414] width 14 height 14
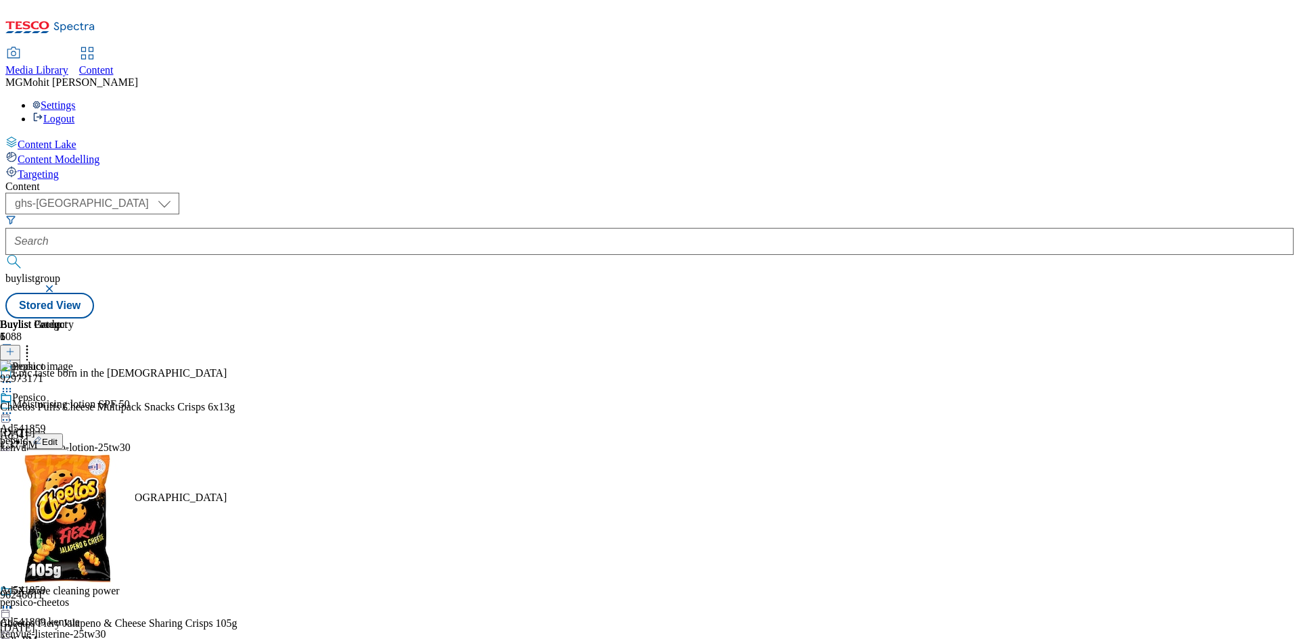
click at [58, 437] on span "Edit" at bounding box center [50, 442] width 16 height 10
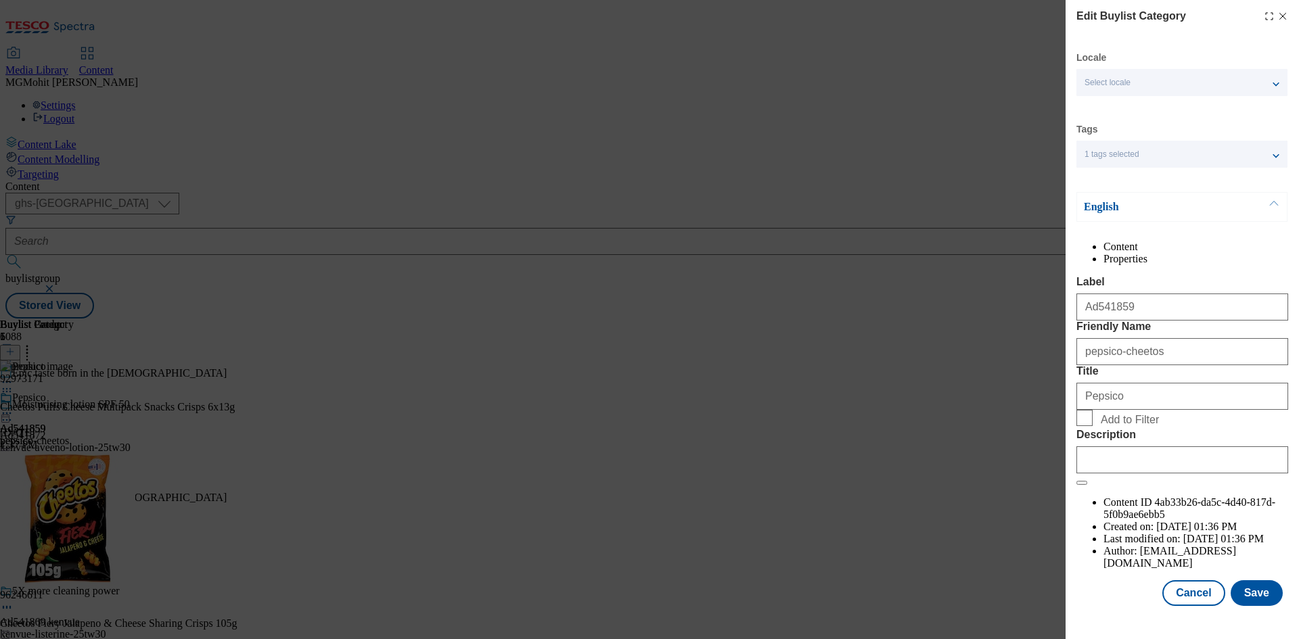
scroll to position [26, 0]
click at [1114, 474] on input "Description" at bounding box center [1183, 460] width 212 height 27
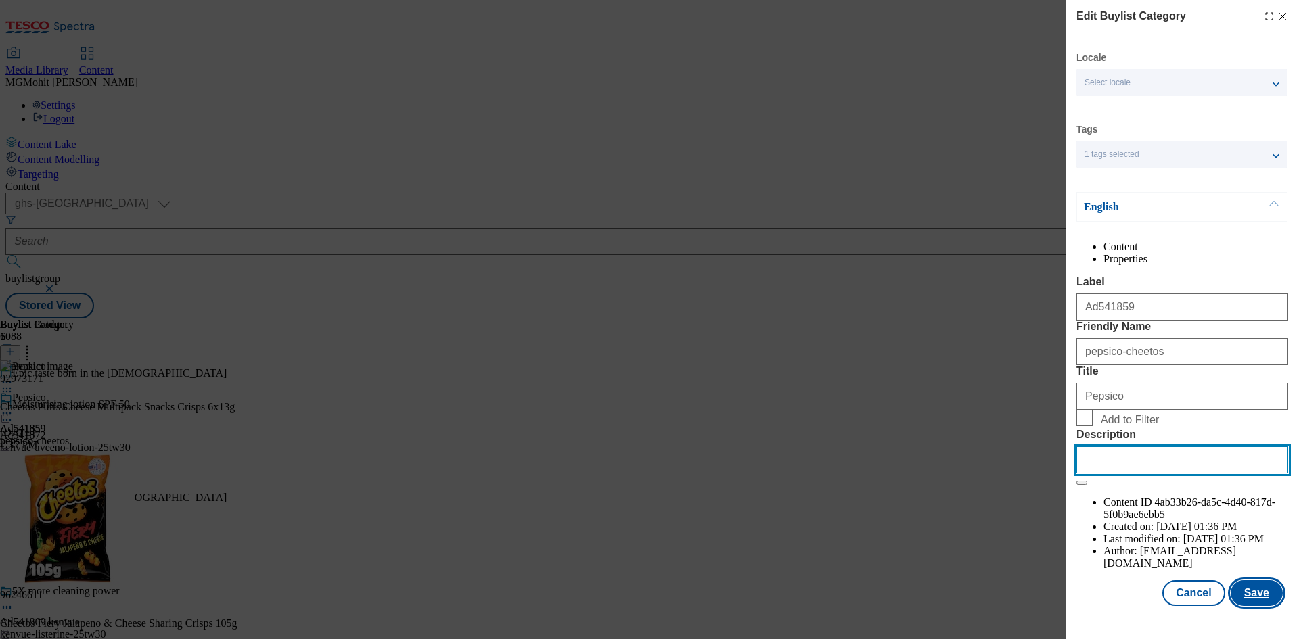
paste input "Cheetos Puffs Cheese Multipack Snacks Crisps 6x13g"
type input "Cheetos Puffs Cheese Multipack Snacks Crisps 6x13g"
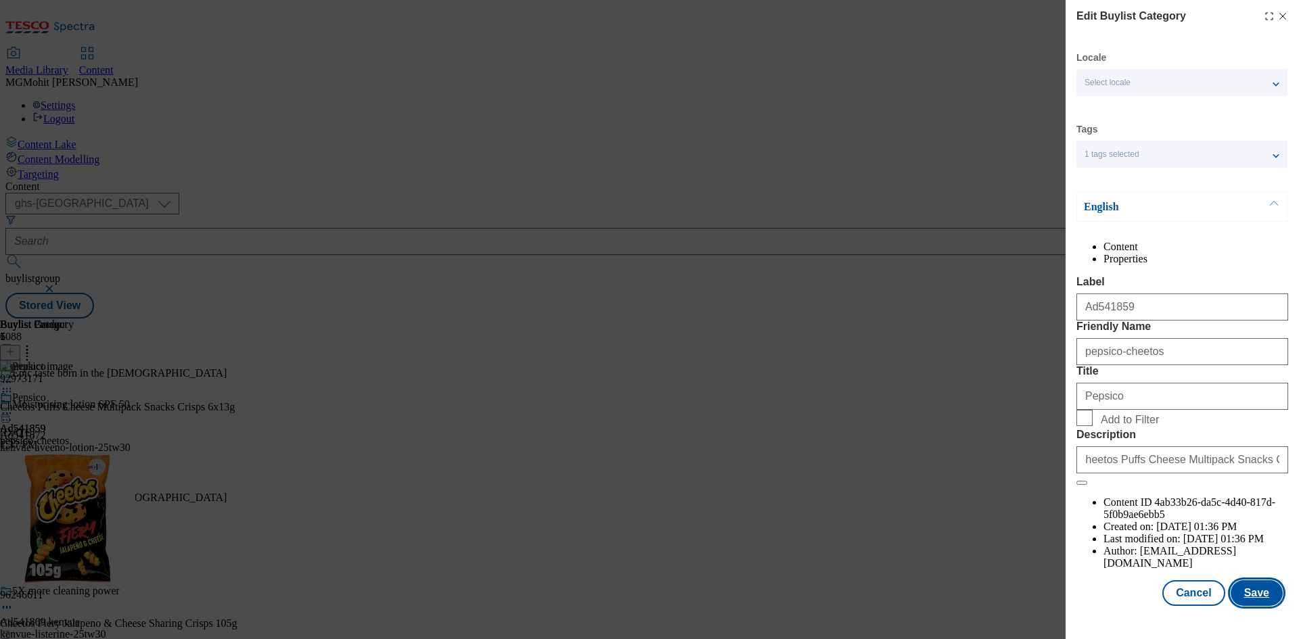
click at [1250, 606] on button "Save" at bounding box center [1257, 594] width 52 height 26
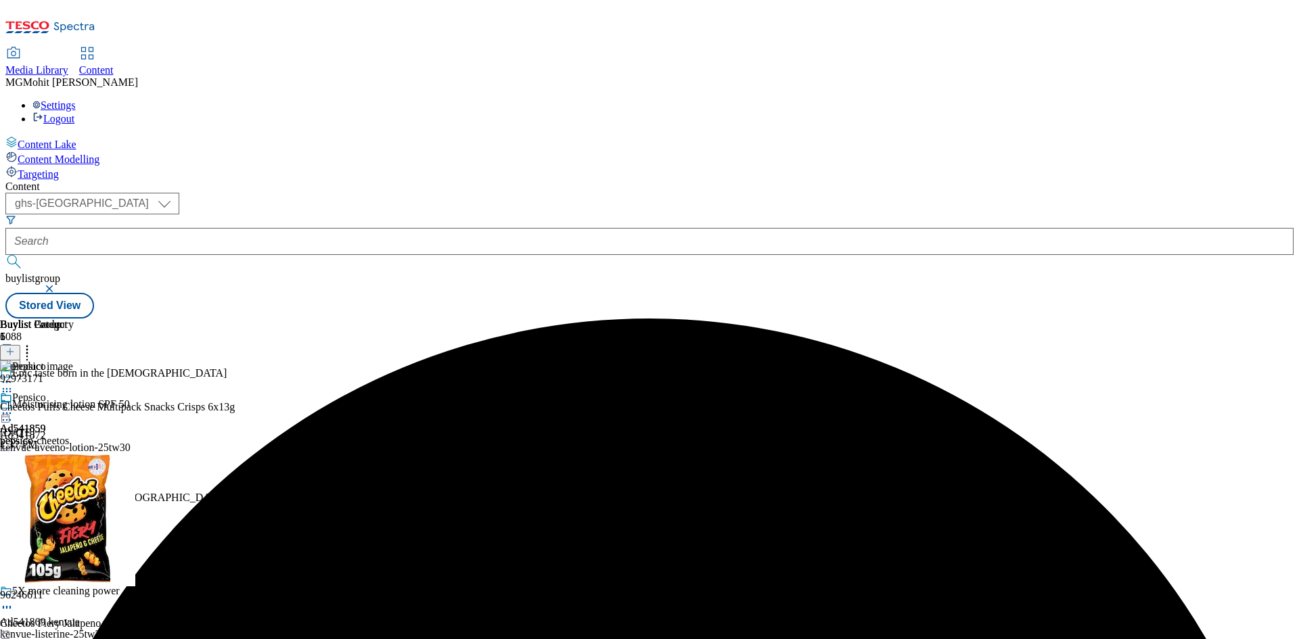
click at [46, 407] on div at bounding box center [23, 415] width 46 height 16
click at [63, 434] on button "Edit" at bounding box center [45, 442] width 36 height 16
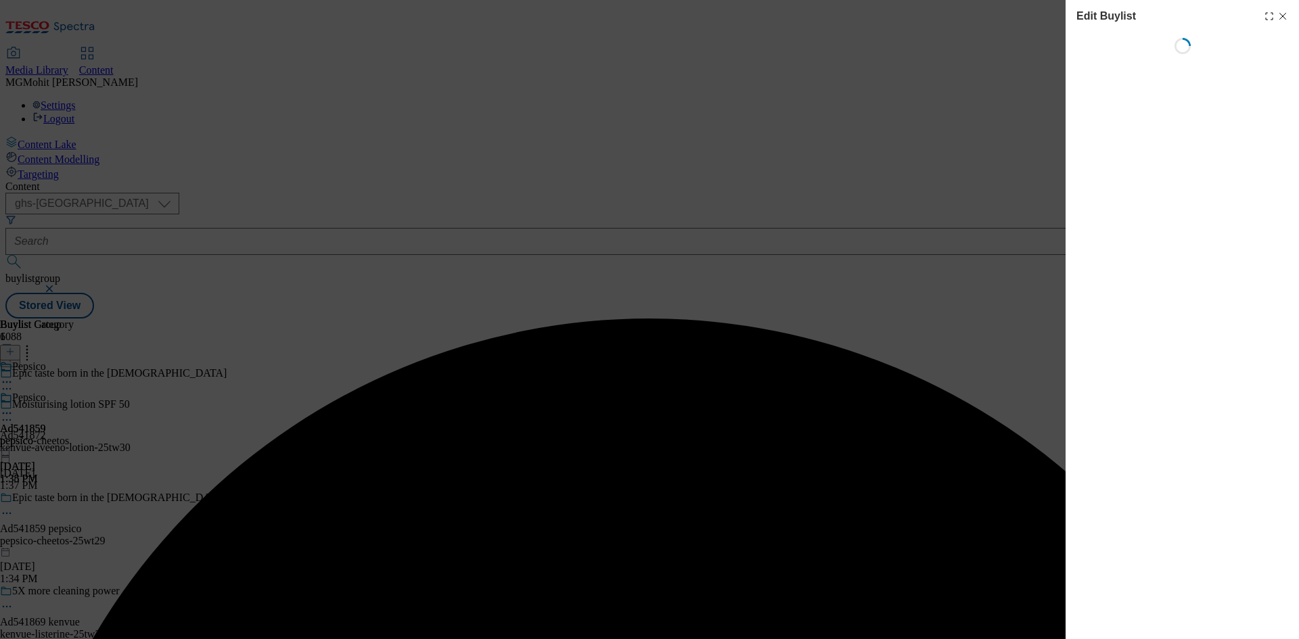
select select "tactical"
select select "supplier funded short term 1-3 weeks"
select select "dunnhumby"
select select "Banner"
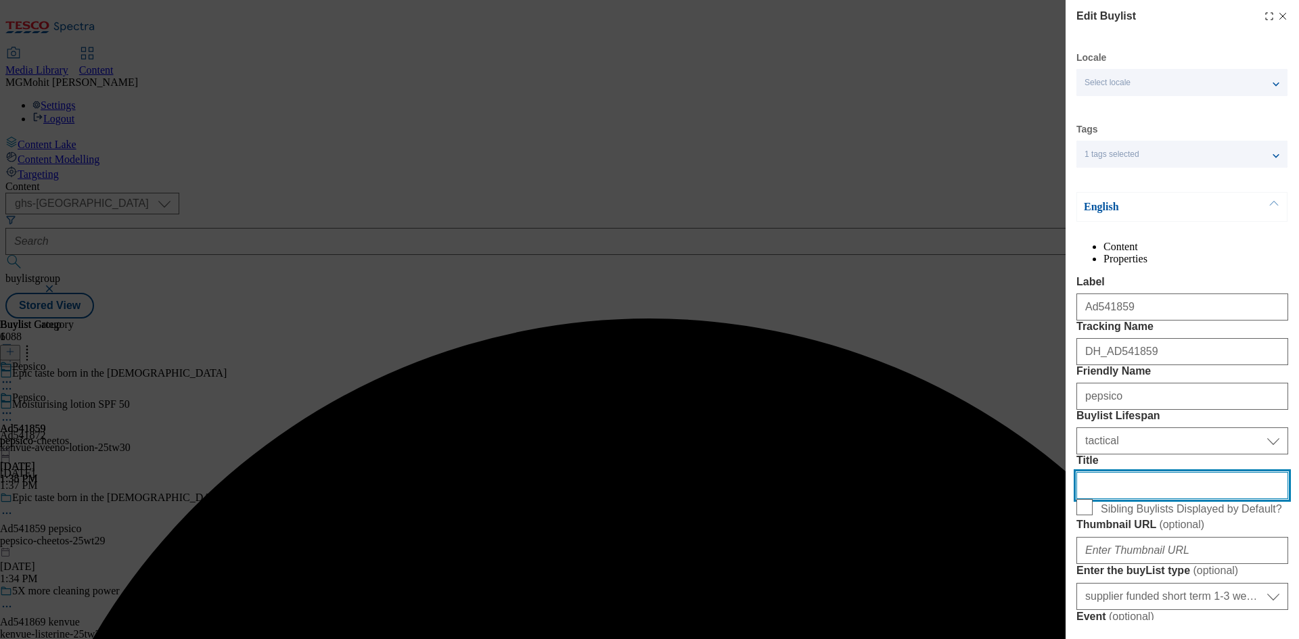
click at [1118, 499] on input "Title" at bounding box center [1183, 485] width 212 height 27
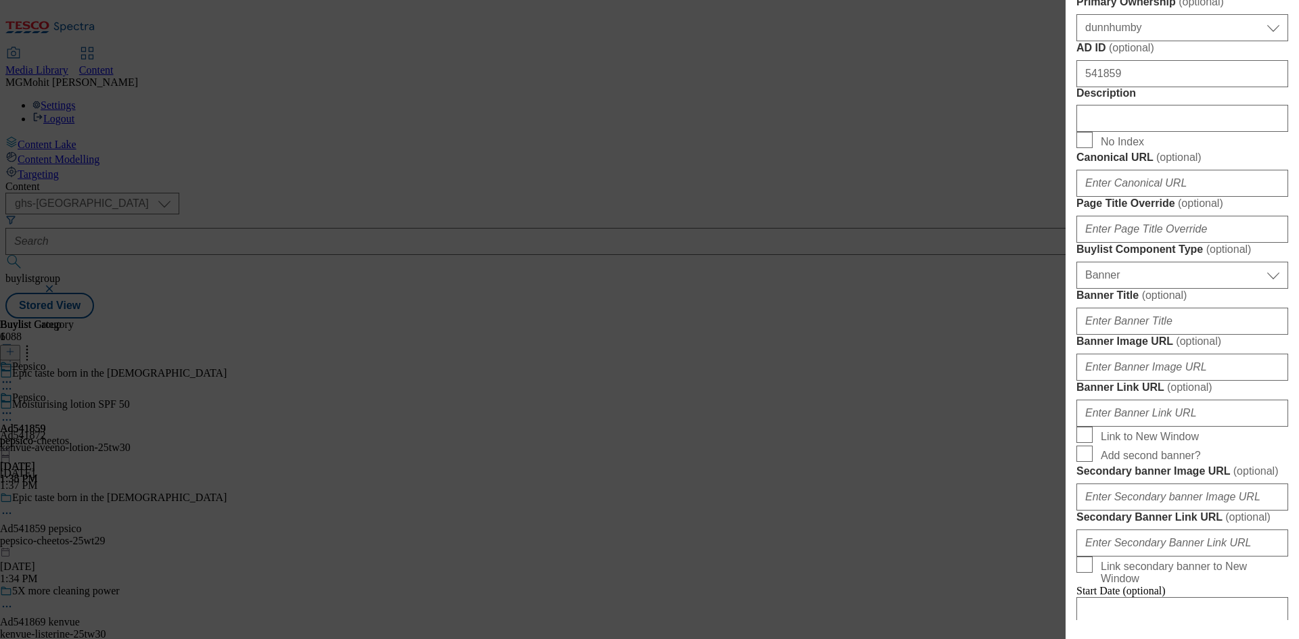
scroll to position [812, 0]
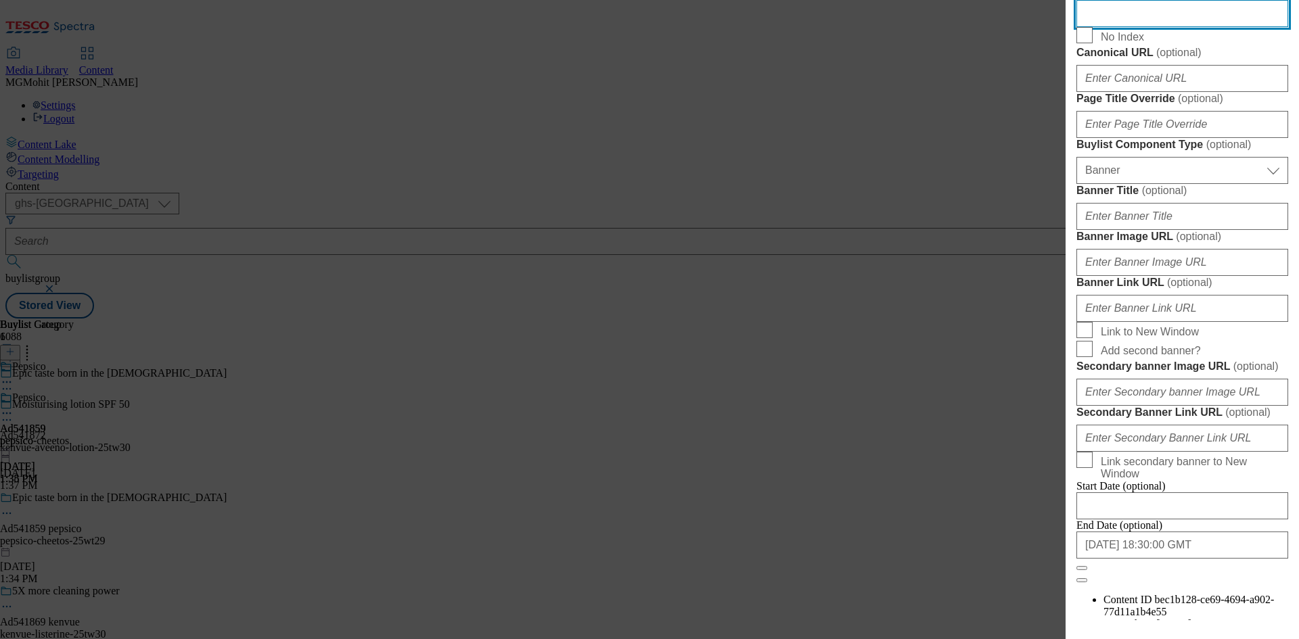
click at [1100, 27] on input "Description" at bounding box center [1183, 13] width 212 height 27
paste input "Cheetos Puffs Cheese Multipack Snacks Crisps 6x13g"
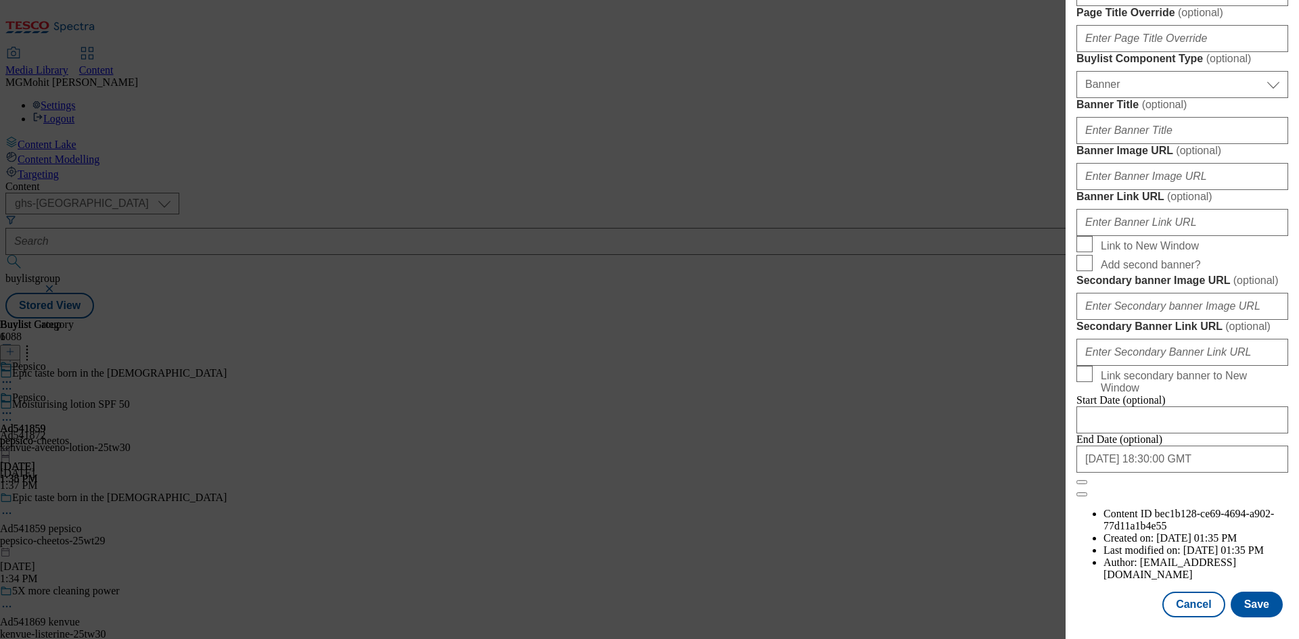
scroll to position [1401, 0]
type input "Cheetos Puffs Cheese Multipack Snacks Crisps 6x13g"
click at [1246, 600] on button "Save" at bounding box center [1257, 605] width 52 height 26
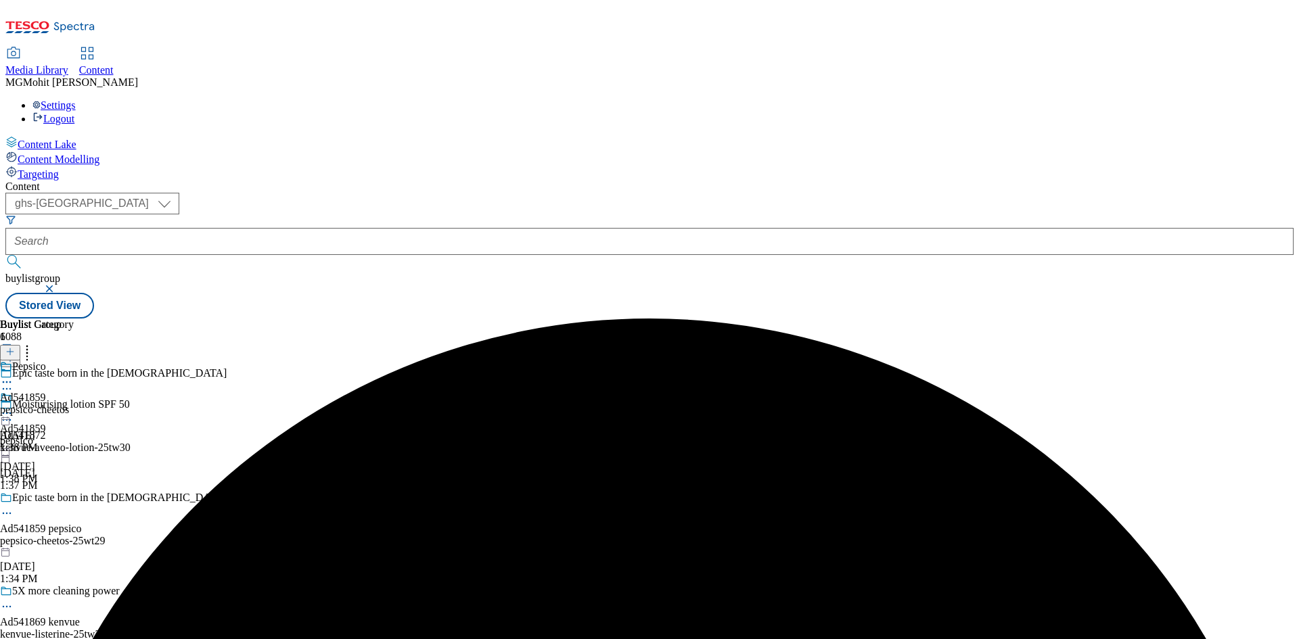
click at [14, 507] on icon at bounding box center [7, 514] width 14 height 14
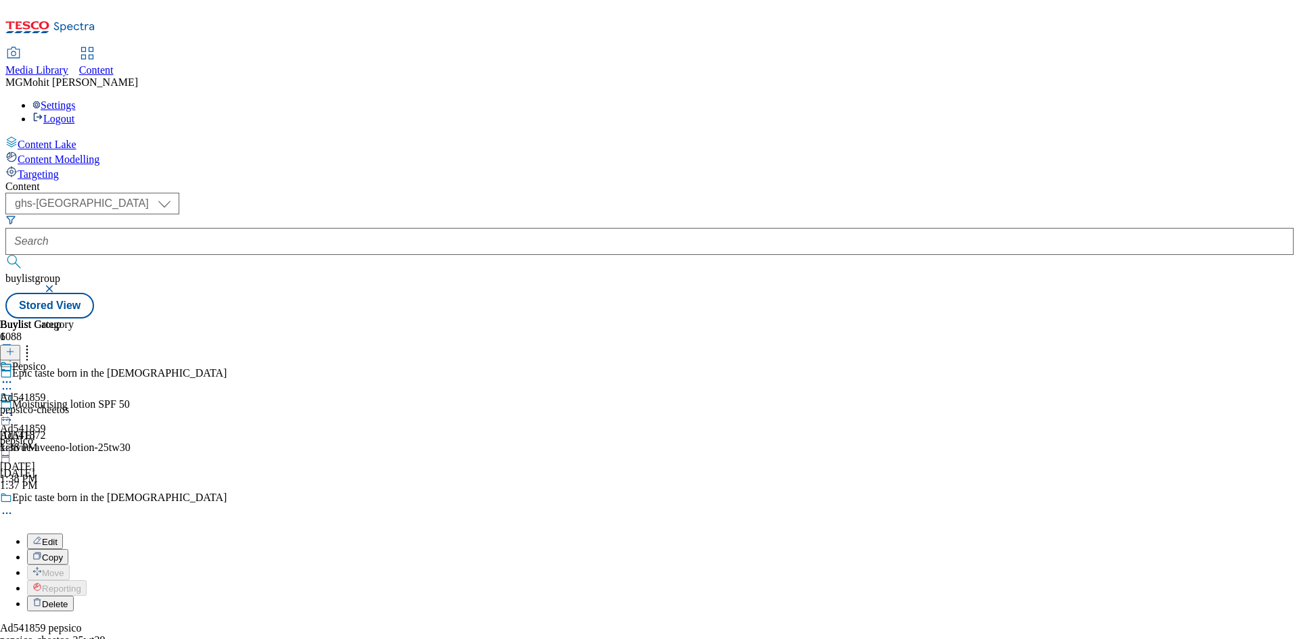
click at [58, 537] on span "Edit" at bounding box center [50, 542] width 16 height 10
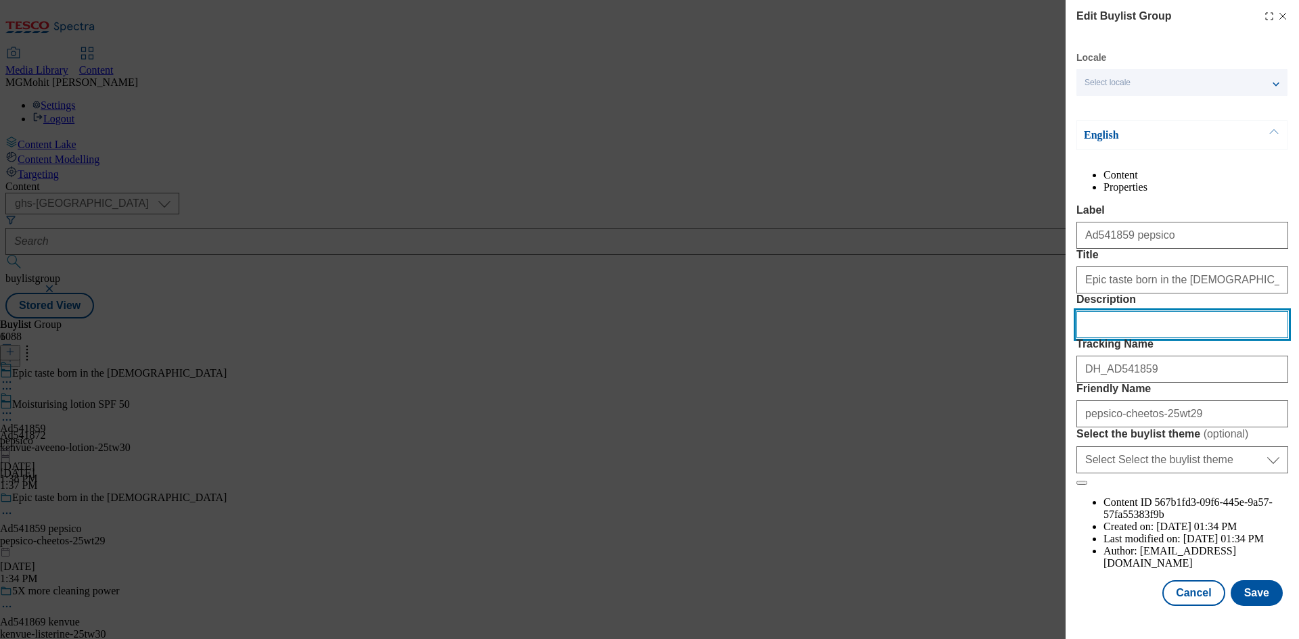
click at [1127, 338] on input "Description" at bounding box center [1183, 324] width 212 height 27
paste input "Cheetos Puffs Cheese Multipack Snacks Crisps 6x13g"
type input "Cheetos Puffs Cheese Multipack Snacks Crisps 6x13g"
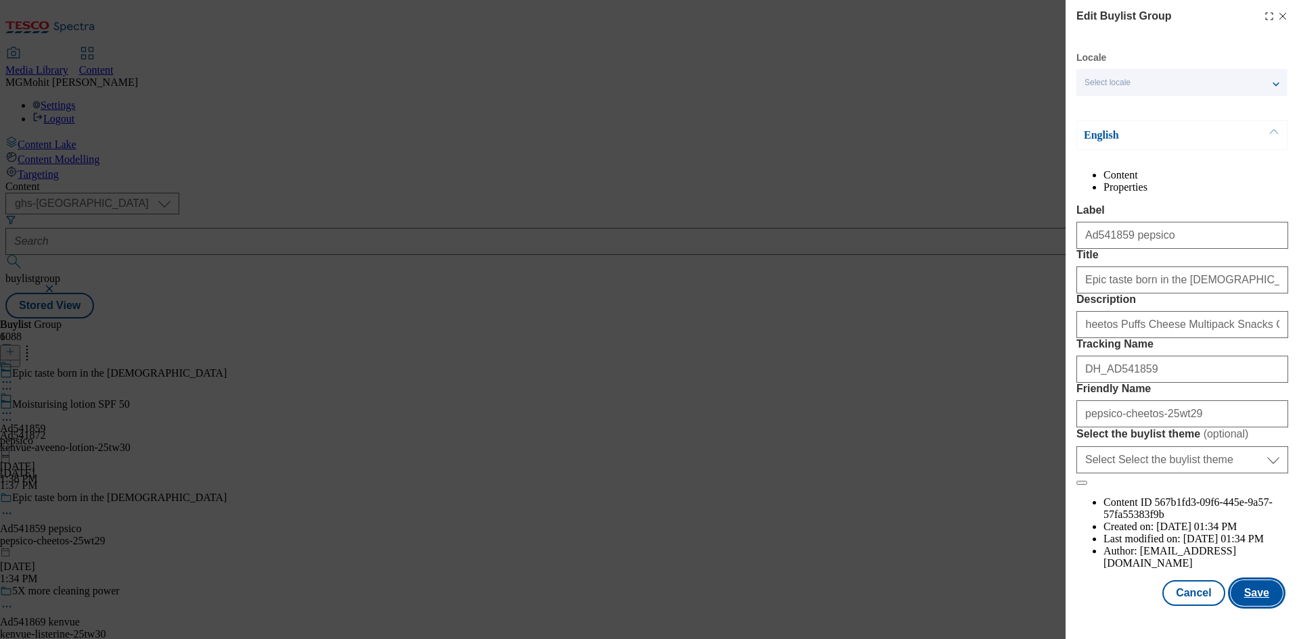
click at [1246, 606] on button "Save" at bounding box center [1257, 594] width 52 height 26
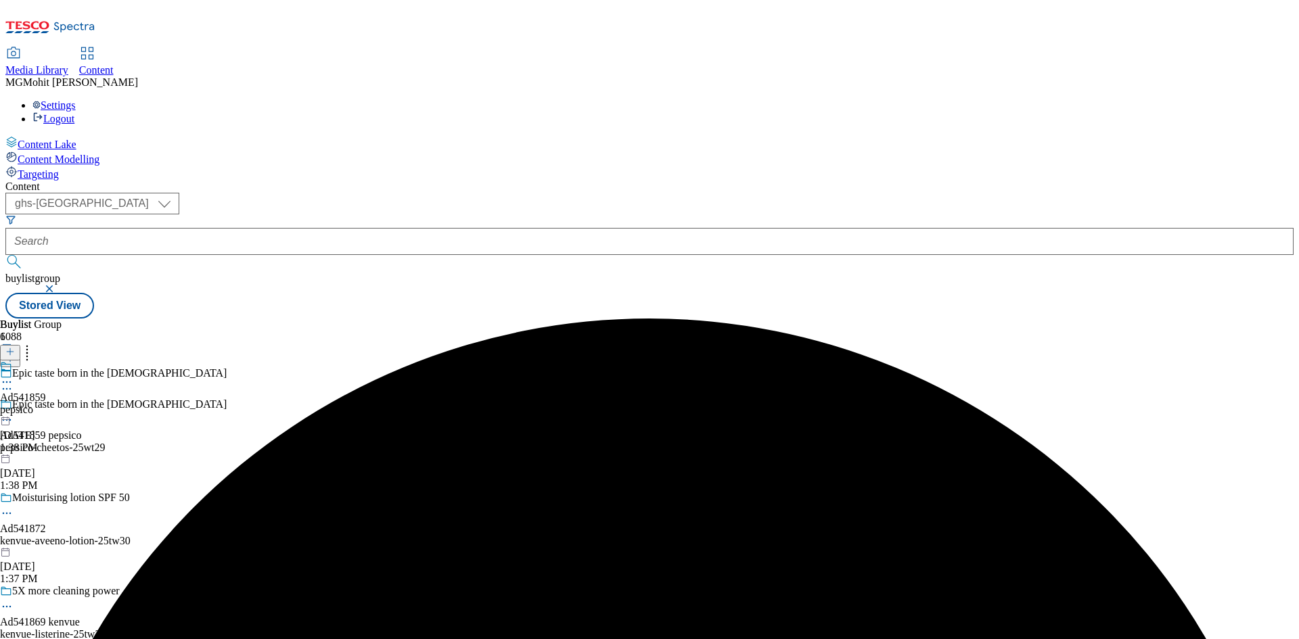
click at [14, 376] on icon at bounding box center [7, 383] width 14 height 14
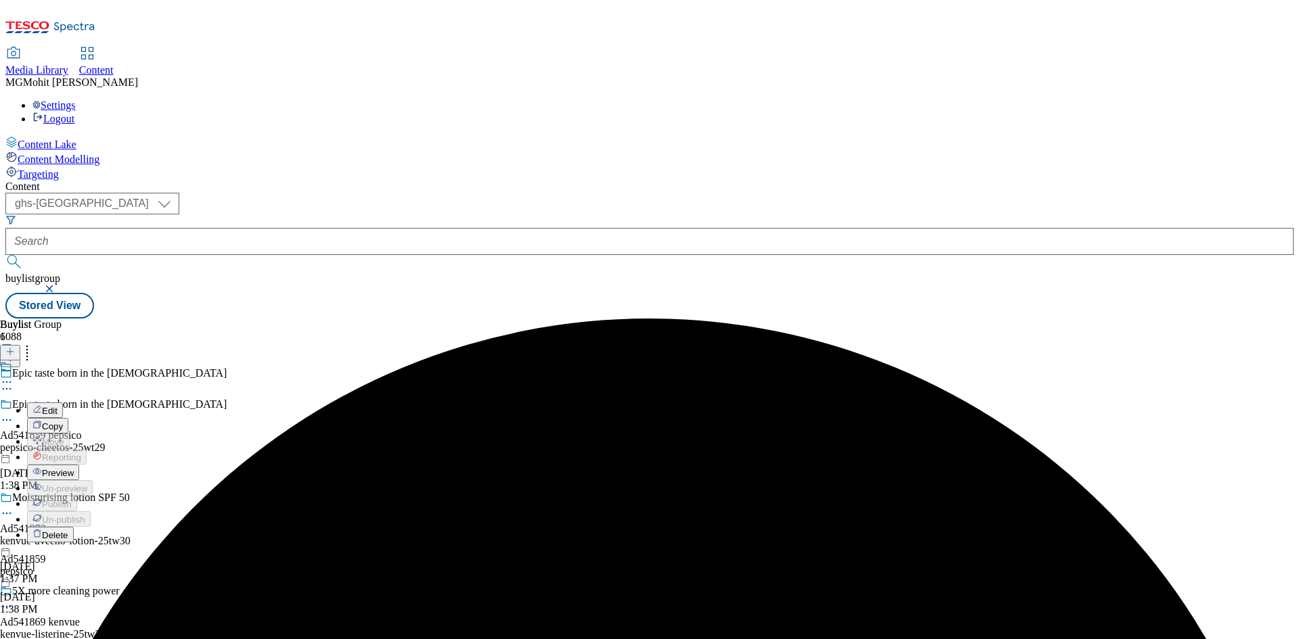
click at [74, 468] on span "Preview" at bounding box center [58, 473] width 32 height 10
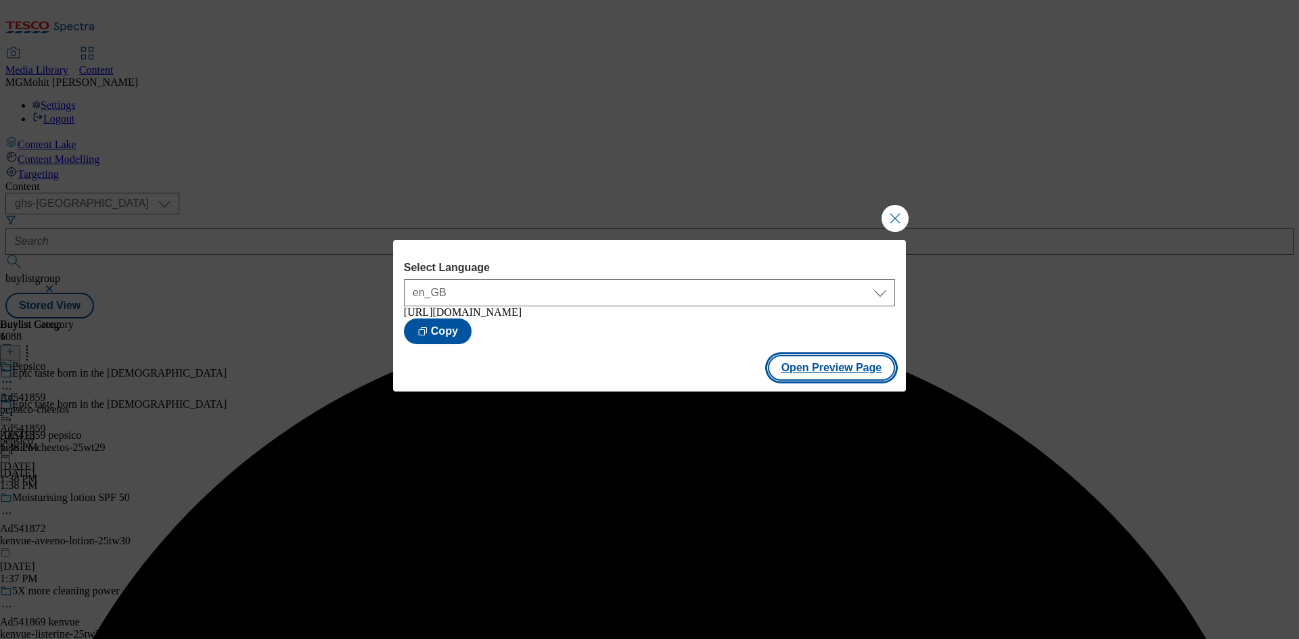
click at [796, 379] on button "Open Preview Page" at bounding box center [832, 368] width 128 height 26
click at [888, 210] on button "Close Modal" at bounding box center [895, 218] width 27 height 27
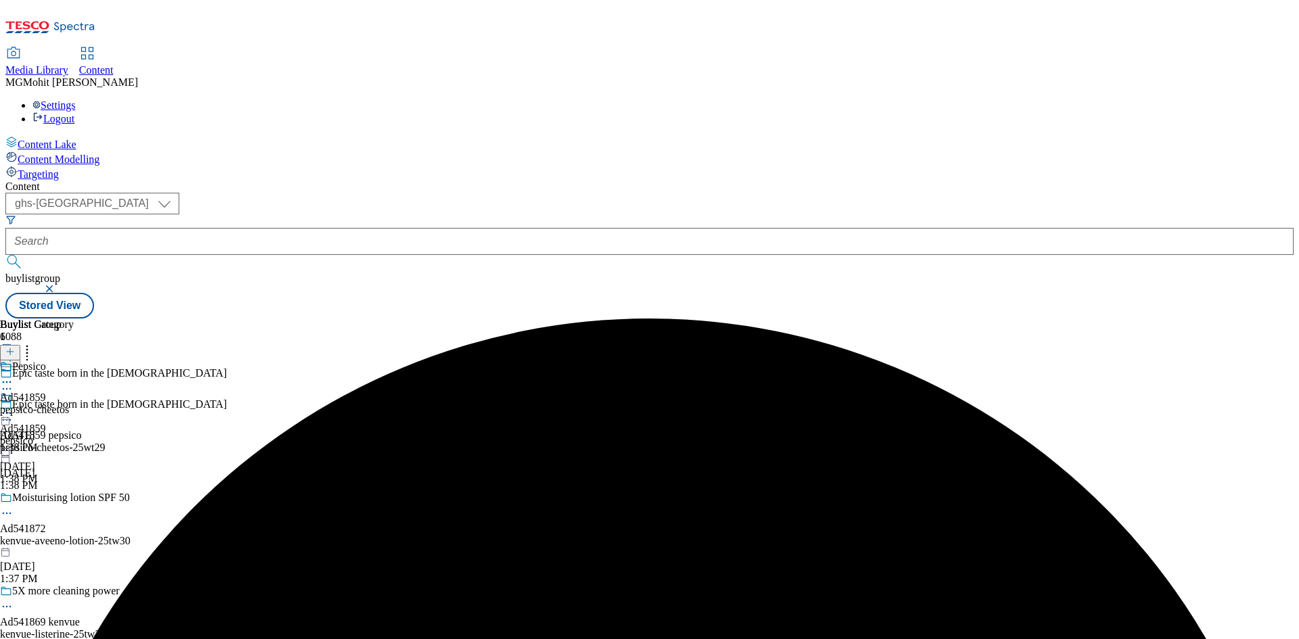
click at [14, 407] on icon at bounding box center [7, 414] width 14 height 14
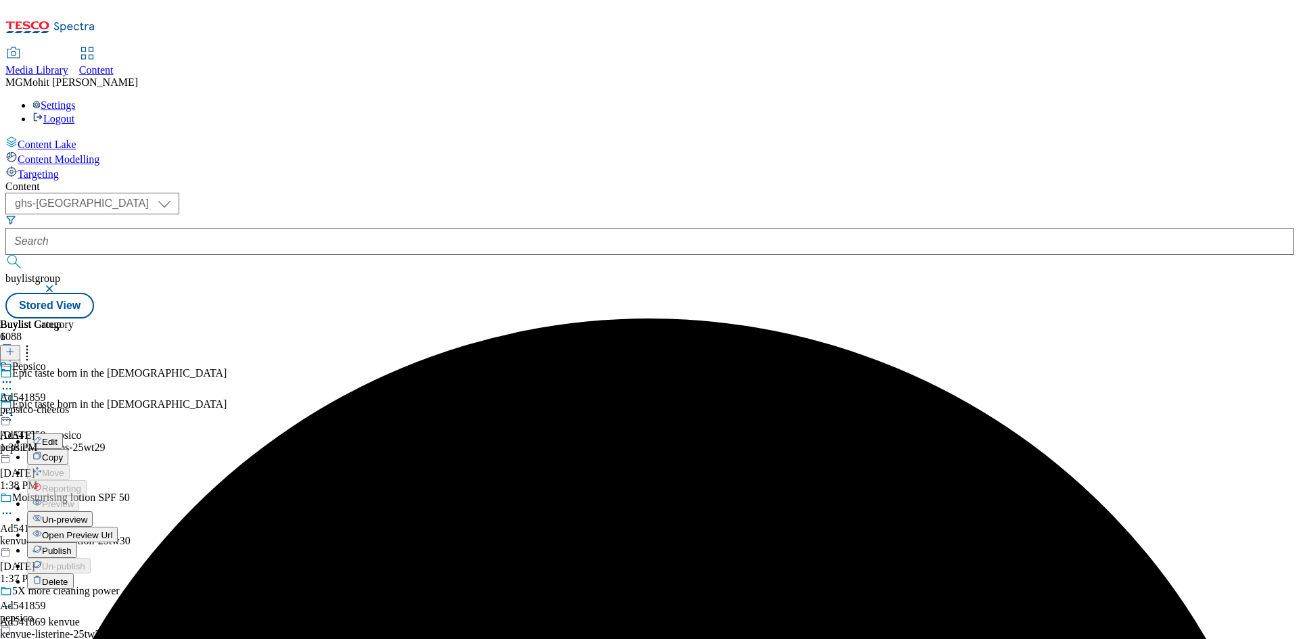
click at [72, 546] on span "Publish" at bounding box center [57, 551] width 30 height 10
